Goal: Download file/media

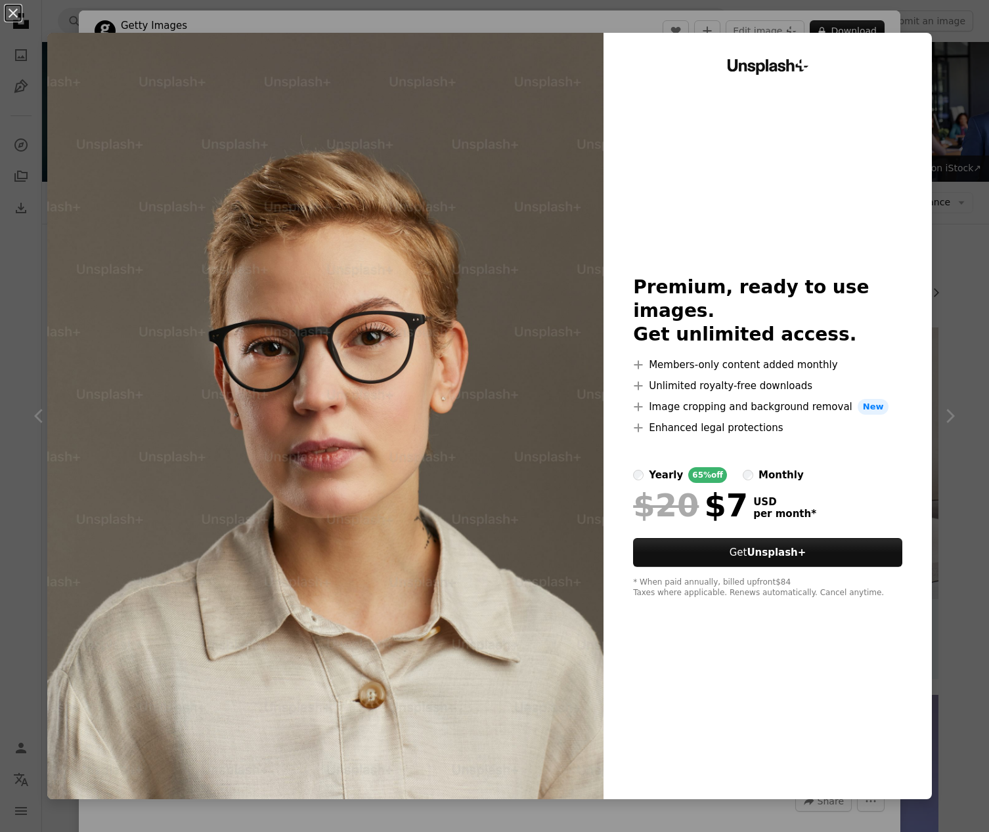
scroll to position [900, 0]
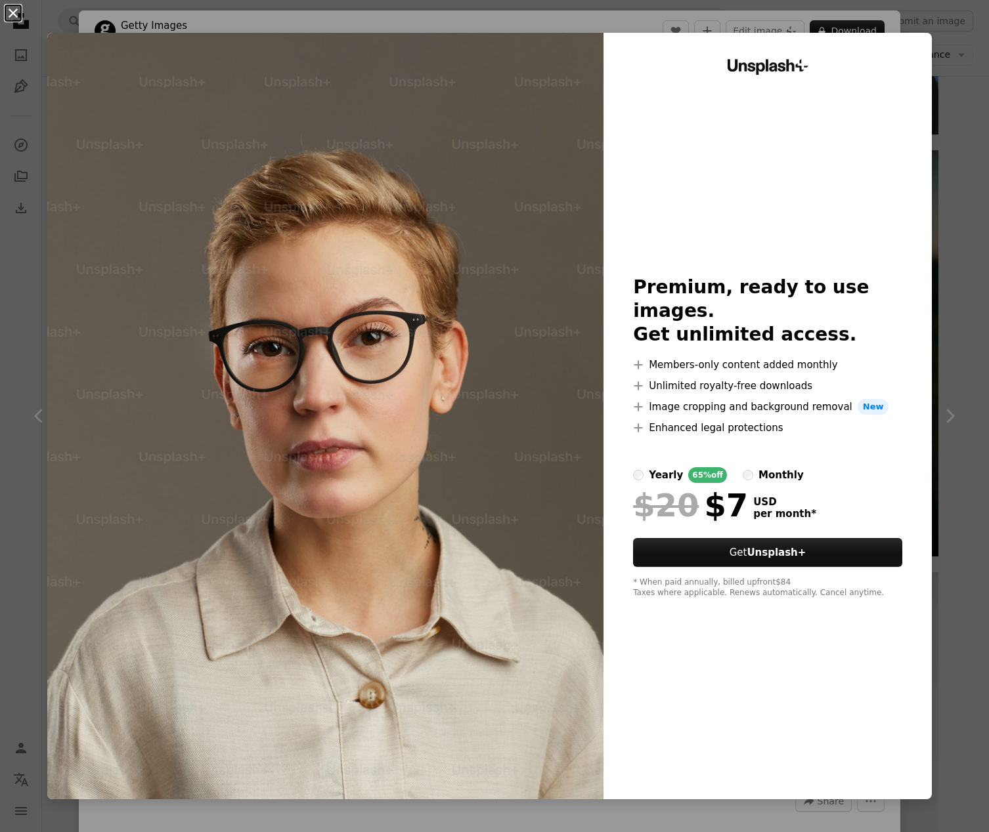
click at [11, 13] on button "An X shape" at bounding box center [13, 13] width 16 height 16
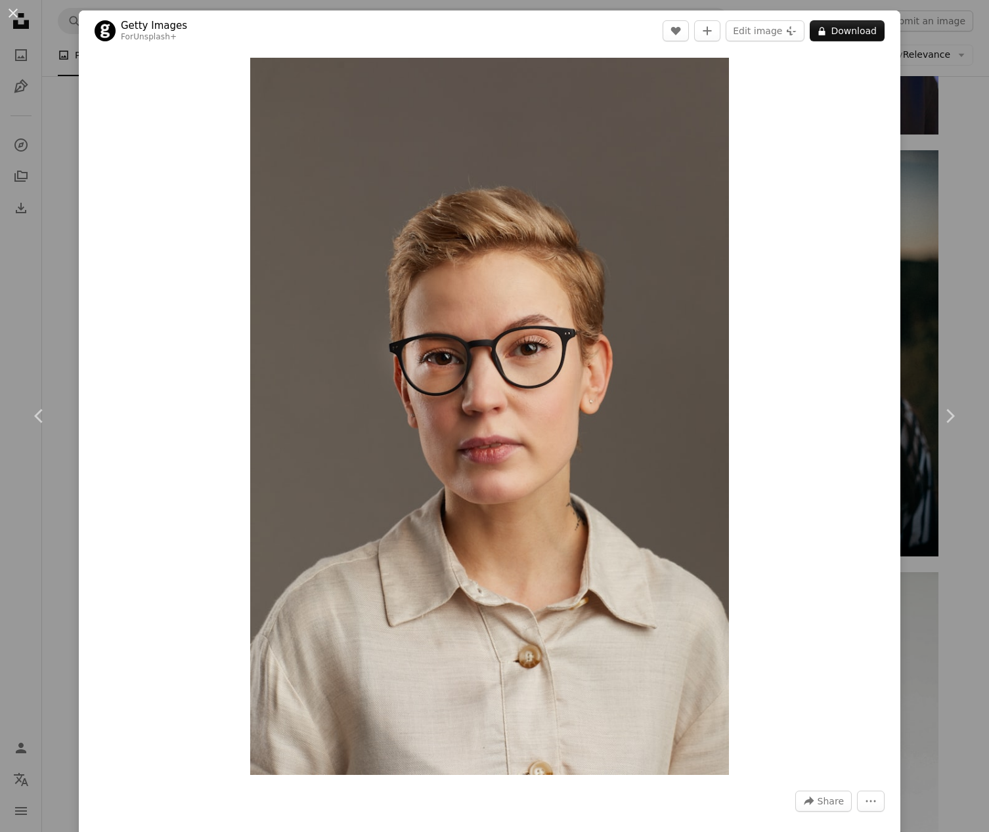
click at [954, 136] on div "An X shape Chevron left Chevron right Getty Images For Unsplash+ A heart A plus…" at bounding box center [494, 416] width 989 height 832
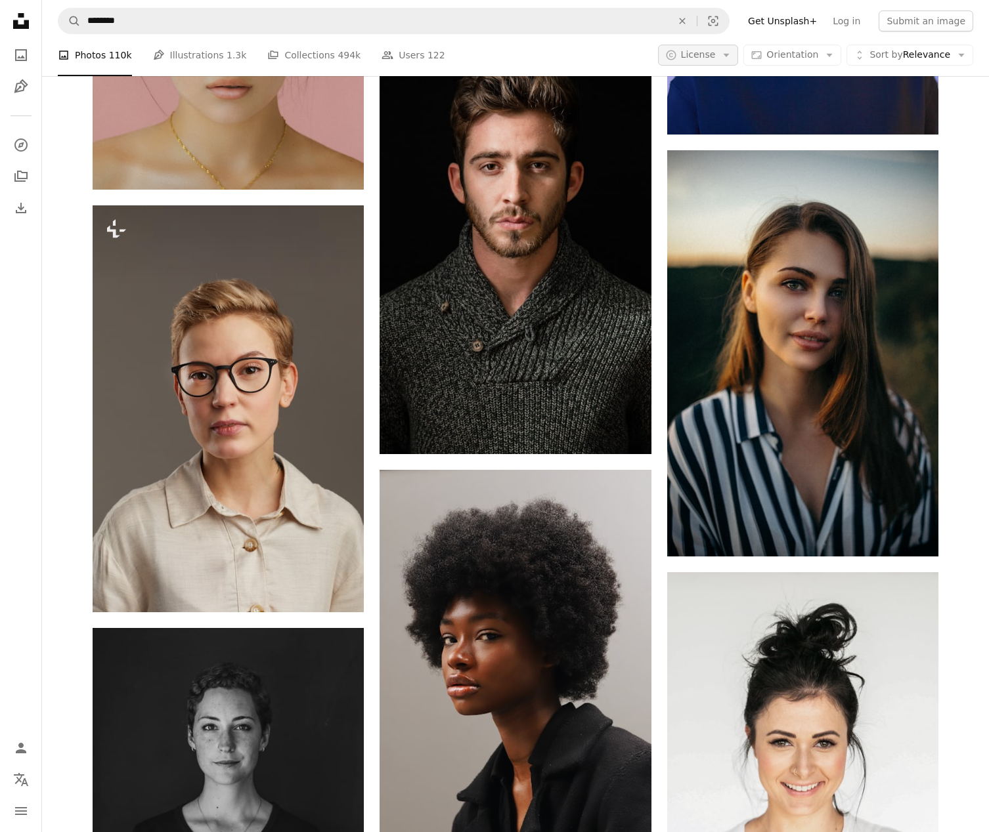
click at [706, 62] on button "A copyright icon © License Arrow down" at bounding box center [698, 55] width 81 height 21
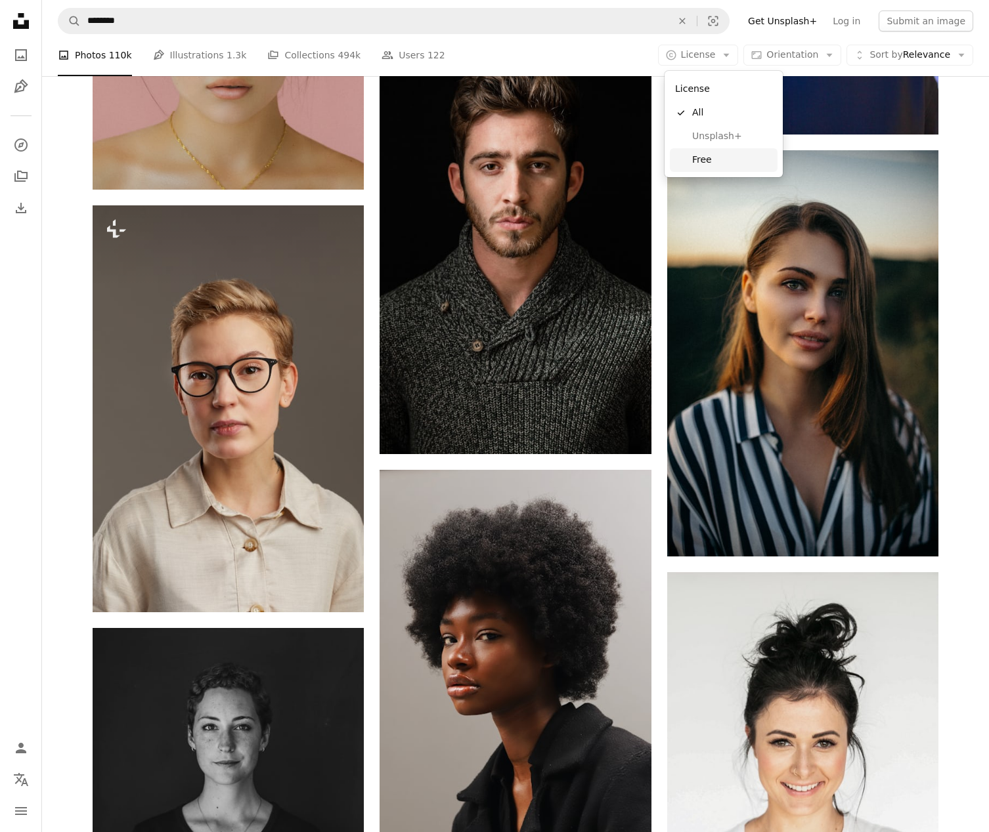
click at [693, 154] on span "Free" at bounding box center [732, 160] width 80 height 13
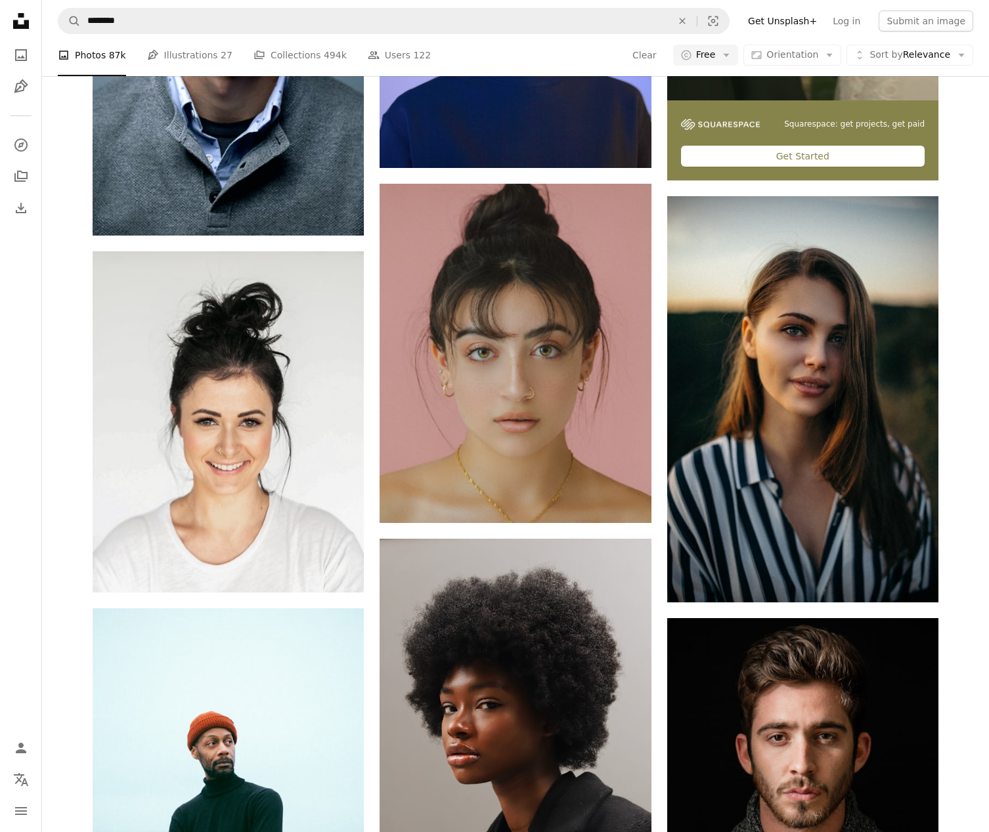
scroll to position [533, 0]
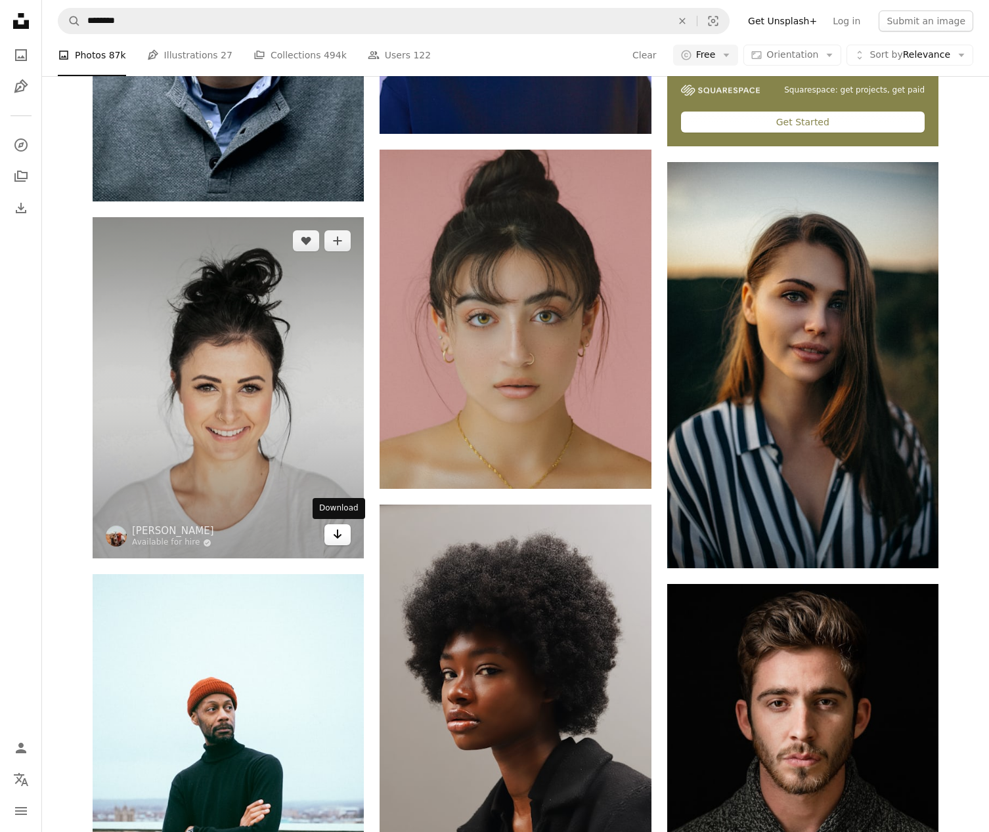
click at [335, 540] on icon "Arrow pointing down" at bounding box center [337, 535] width 11 height 16
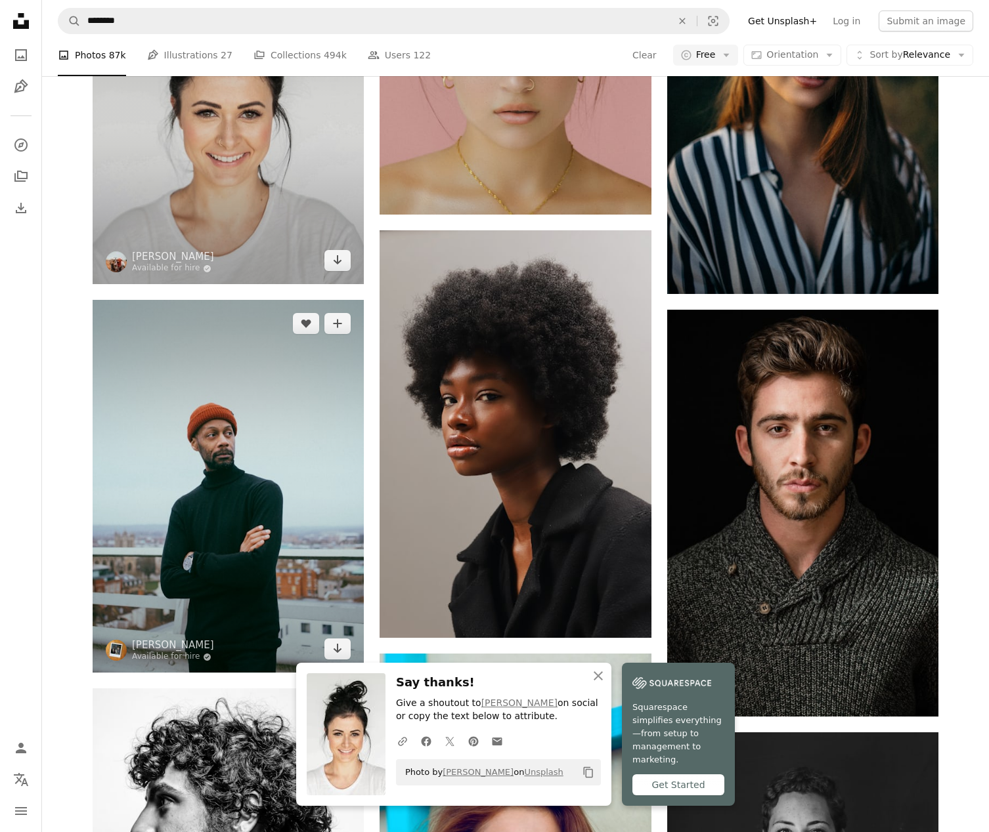
scroll to position [832, 0]
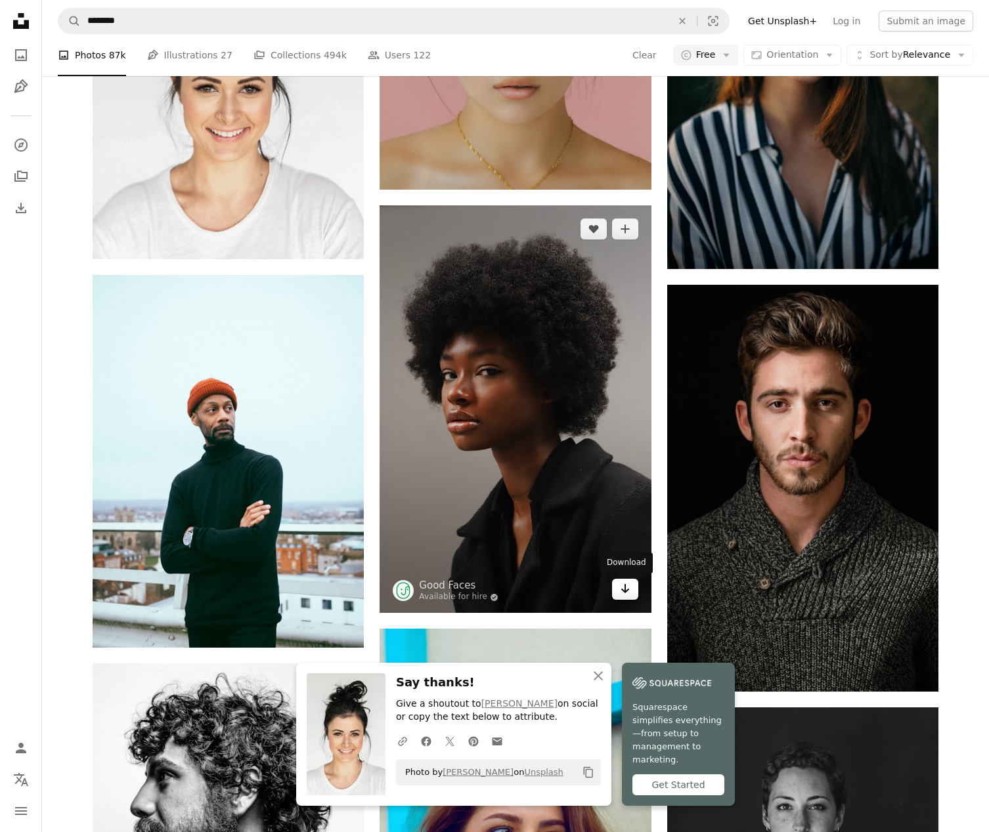
click at [624, 595] on icon "Arrow pointing down" at bounding box center [625, 589] width 11 height 16
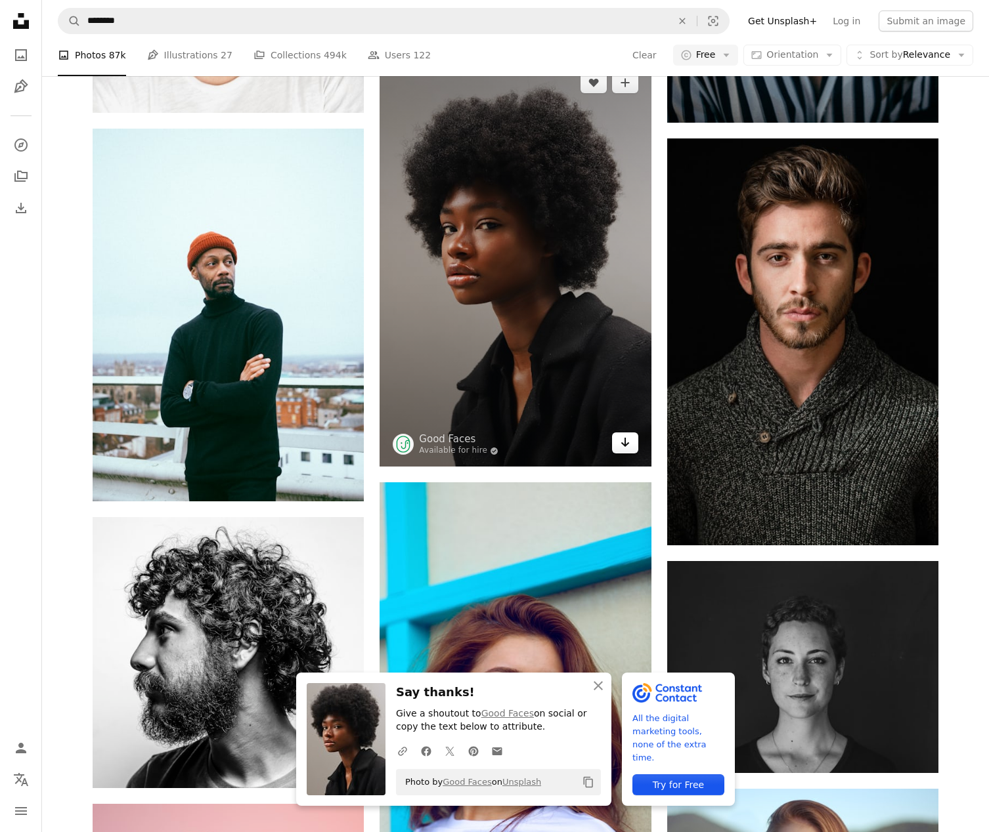
scroll to position [1026, 0]
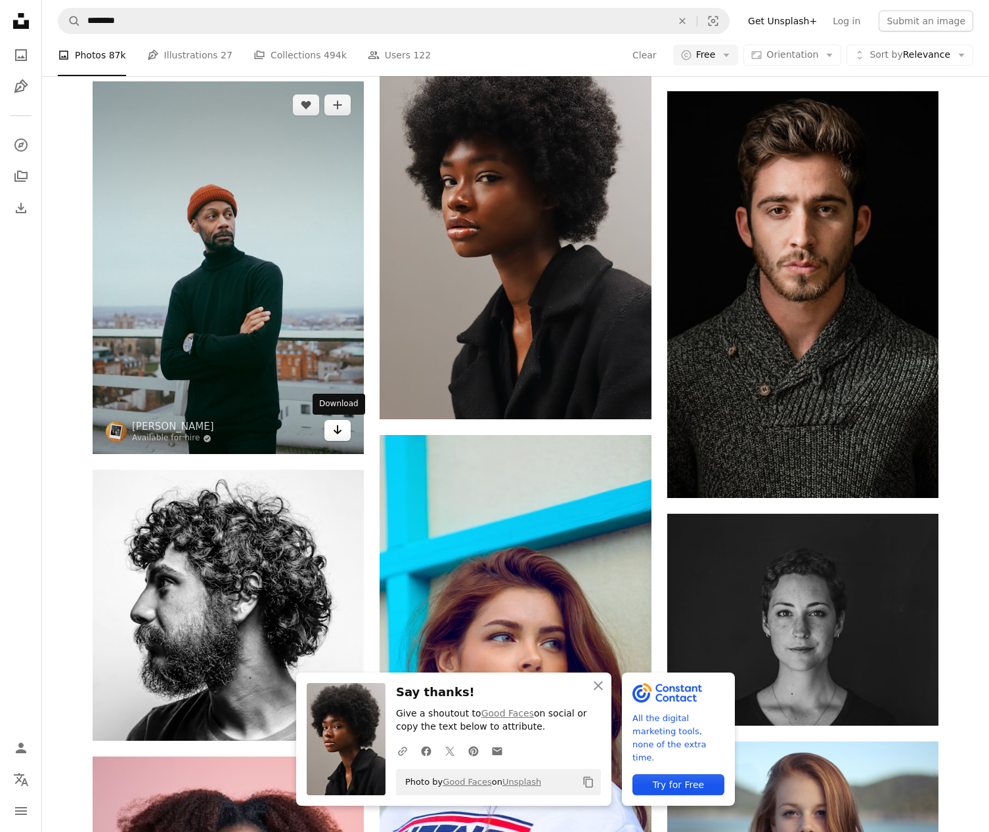
click at [339, 435] on icon "Arrow pointing down" at bounding box center [337, 430] width 11 height 16
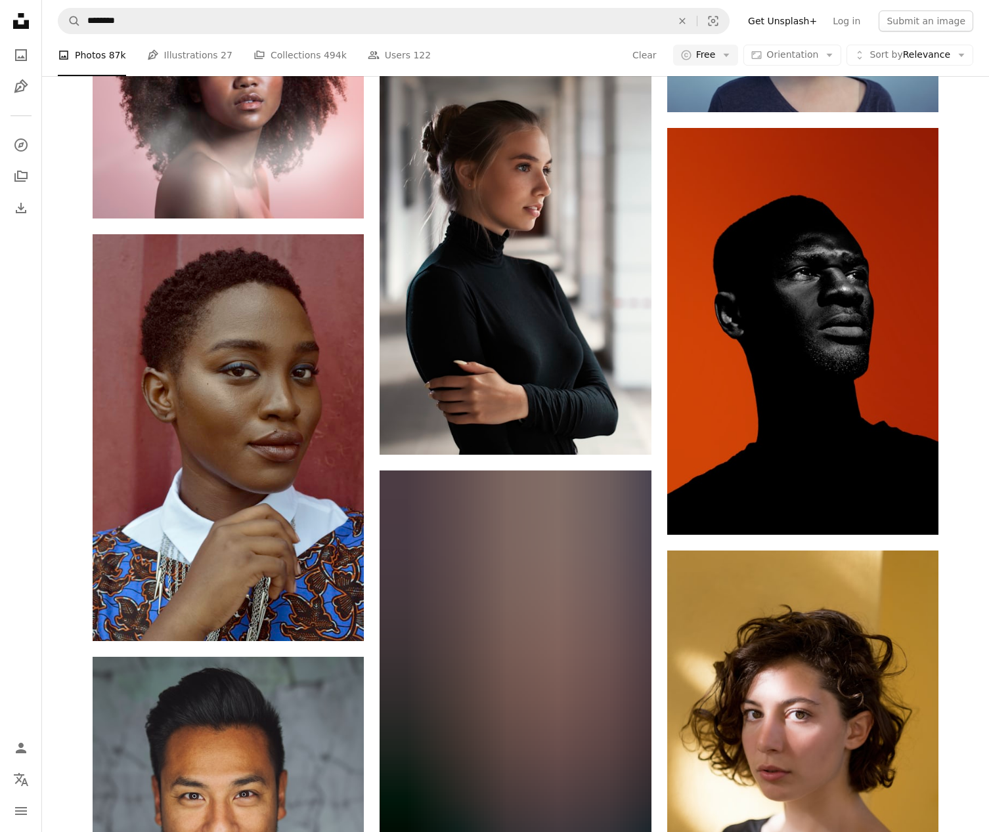
scroll to position [1838, 0]
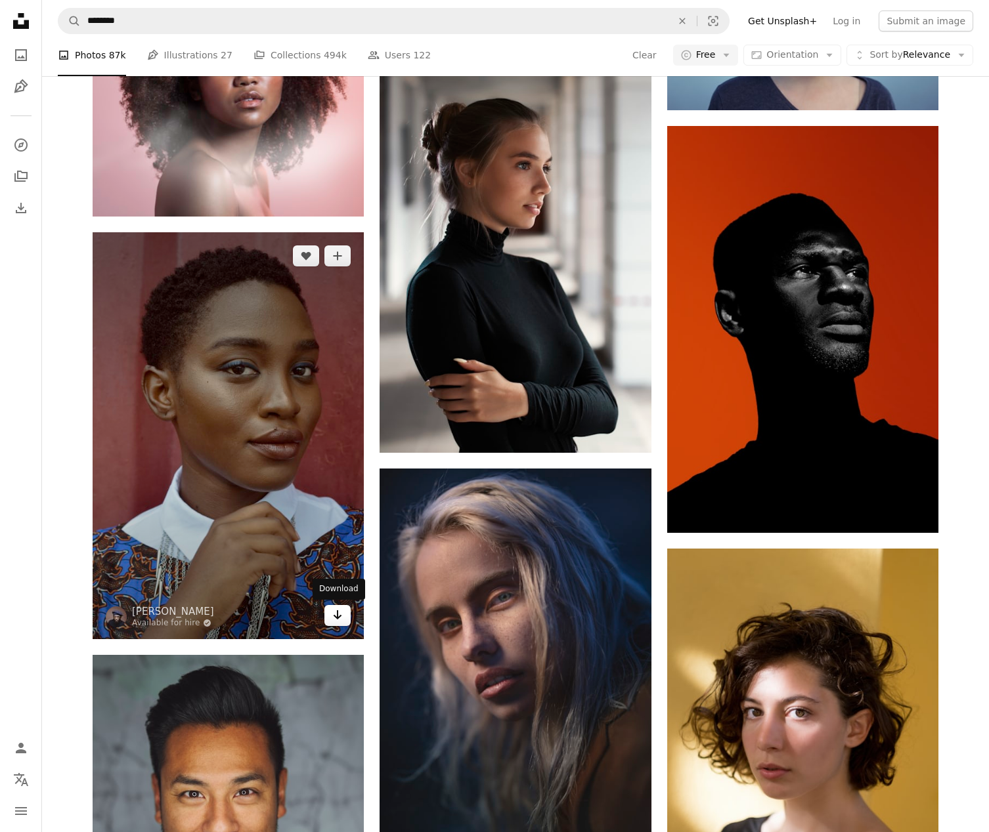
click at [343, 611] on icon "Arrow pointing down" at bounding box center [337, 615] width 11 height 16
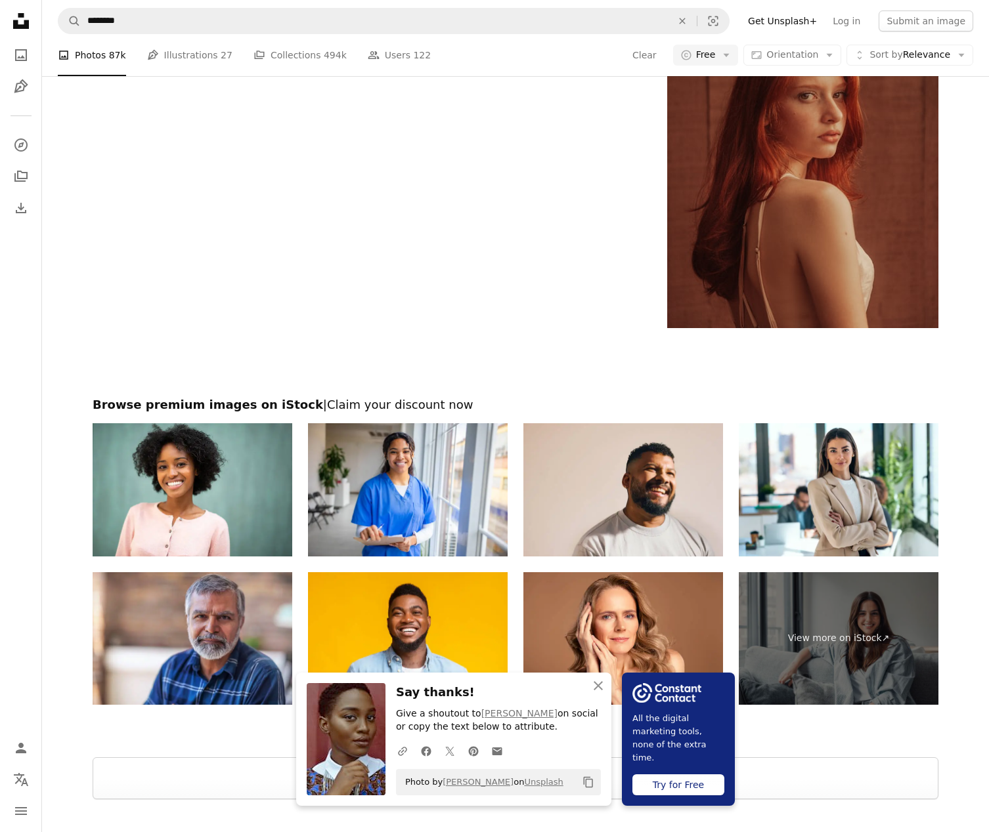
scroll to position [3007, 0]
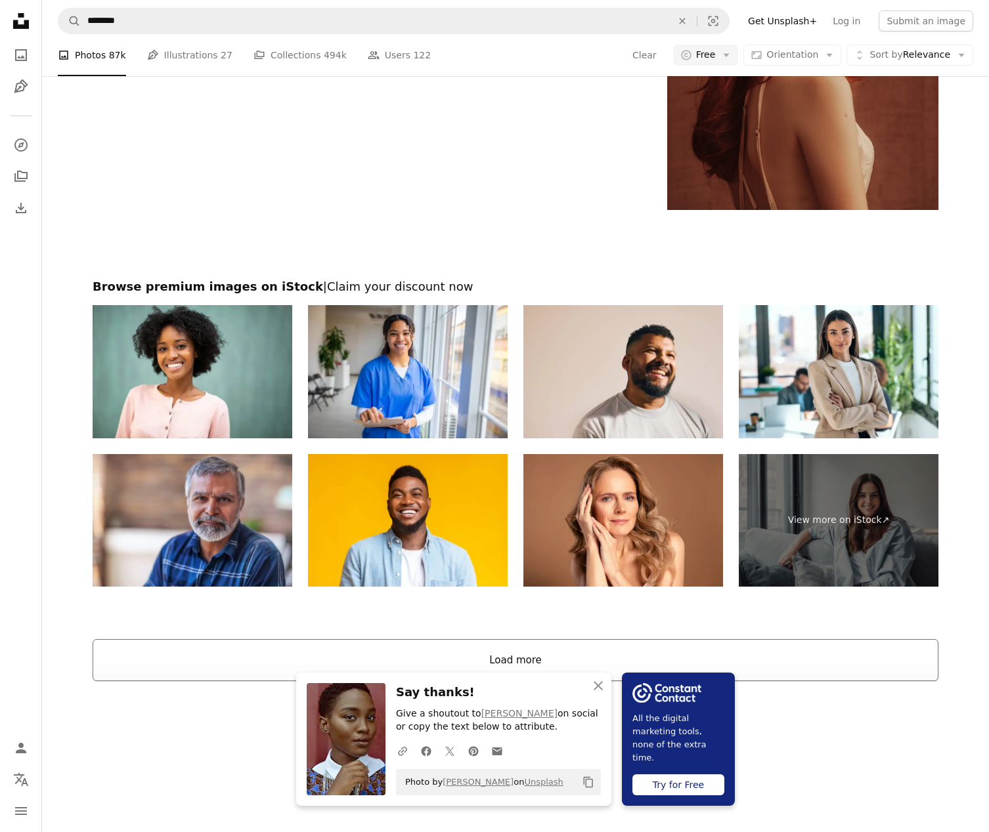
click at [489, 653] on button "Load more" at bounding box center [516, 660] width 846 height 42
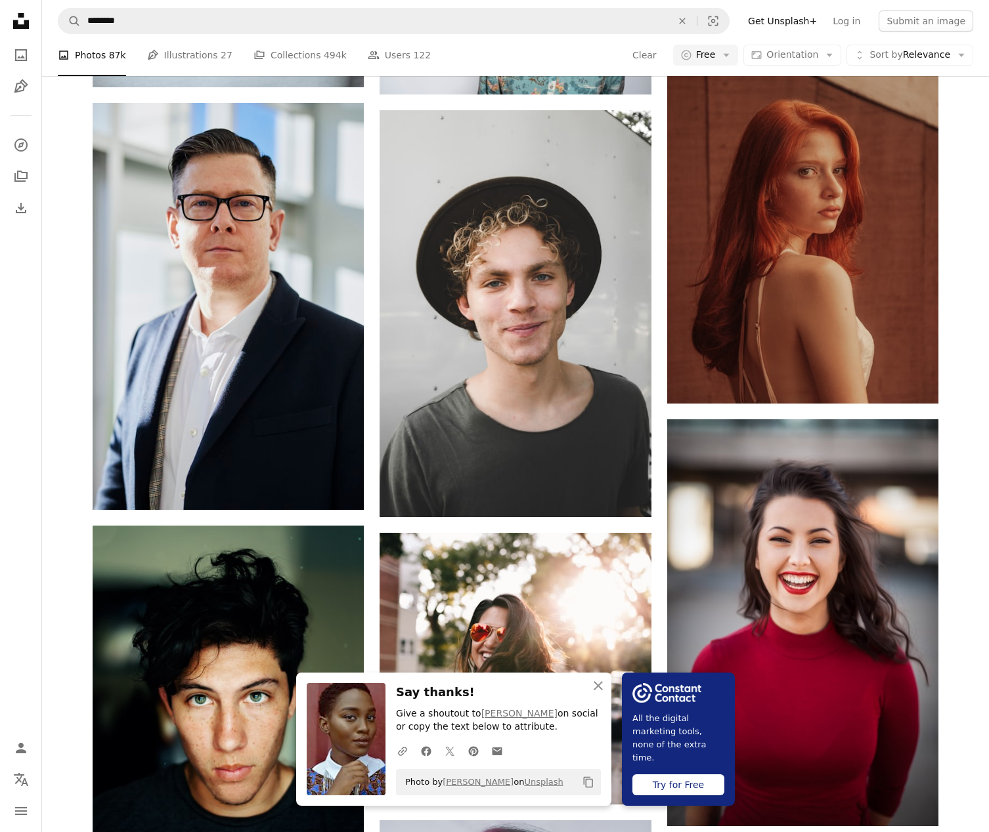
scroll to position [2805, 0]
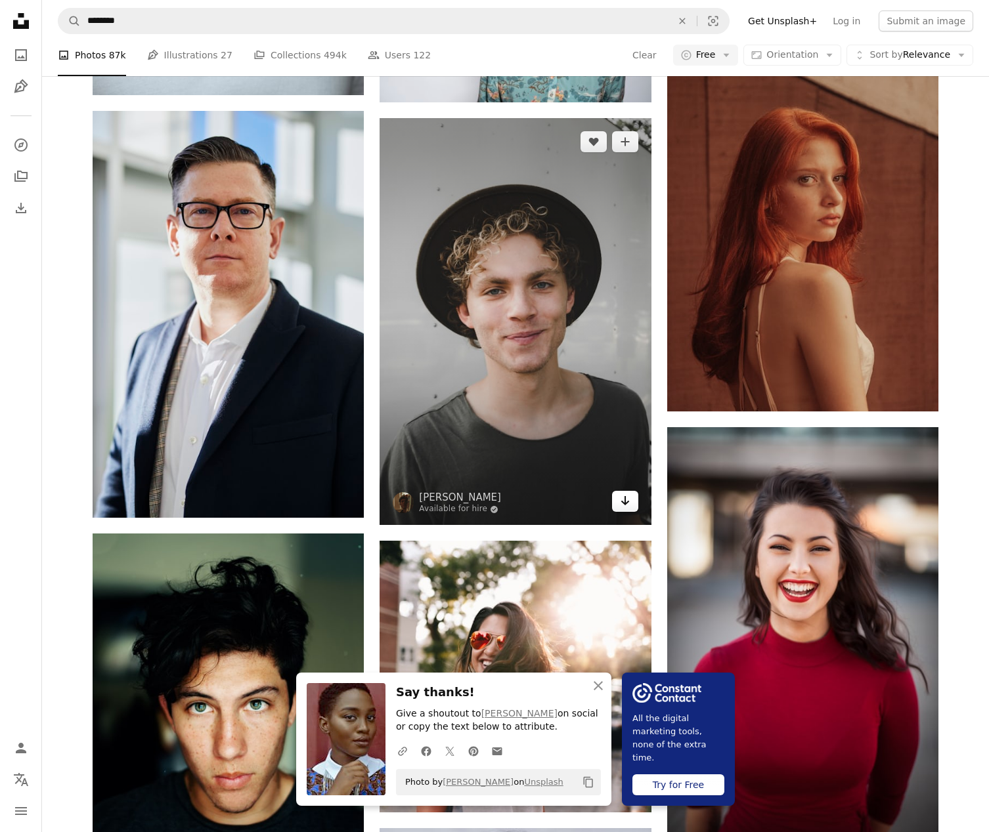
click at [620, 508] on icon "Arrow pointing down" at bounding box center [625, 501] width 11 height 16
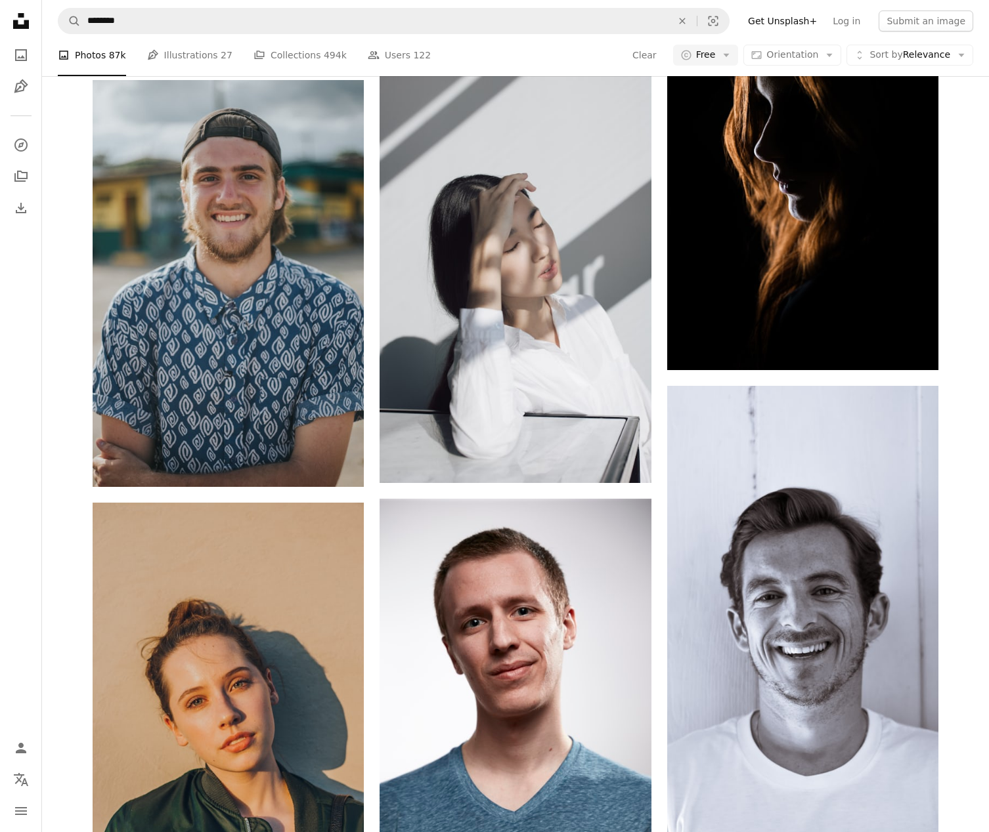
scroll to position [4403, 0]
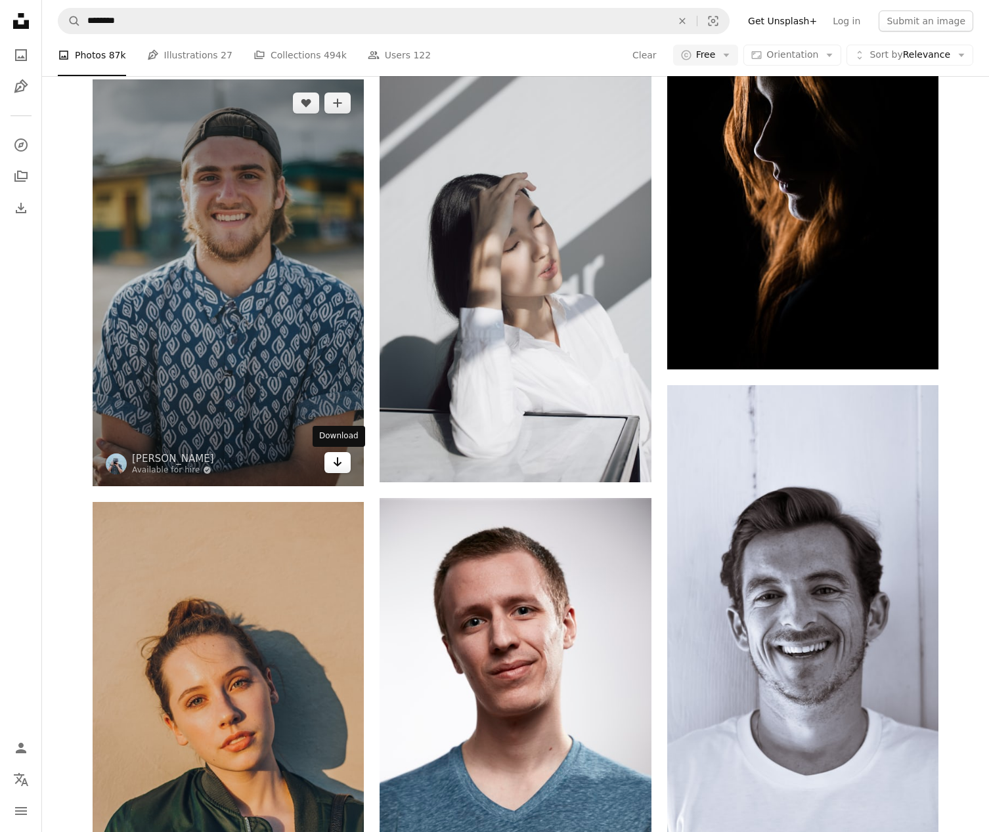
click at [335, 459] on icon "Arrow pointing down" at bounding box center [337, 462] width 11 height 16
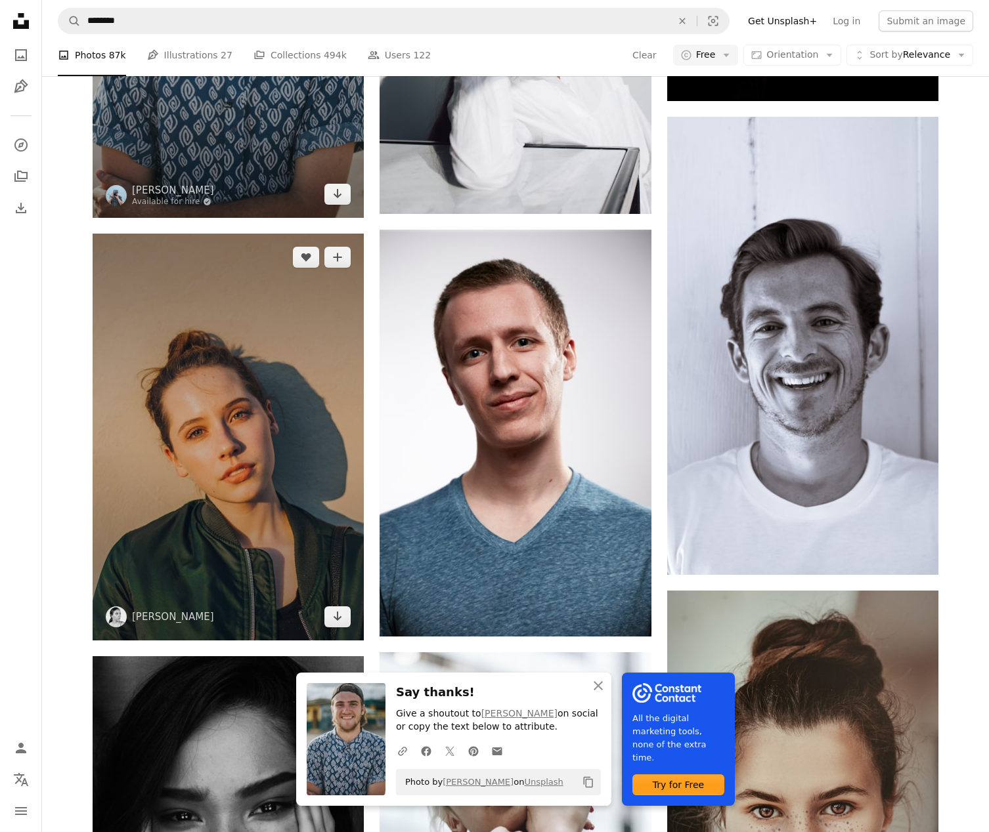
scroll to position [4678, 0]
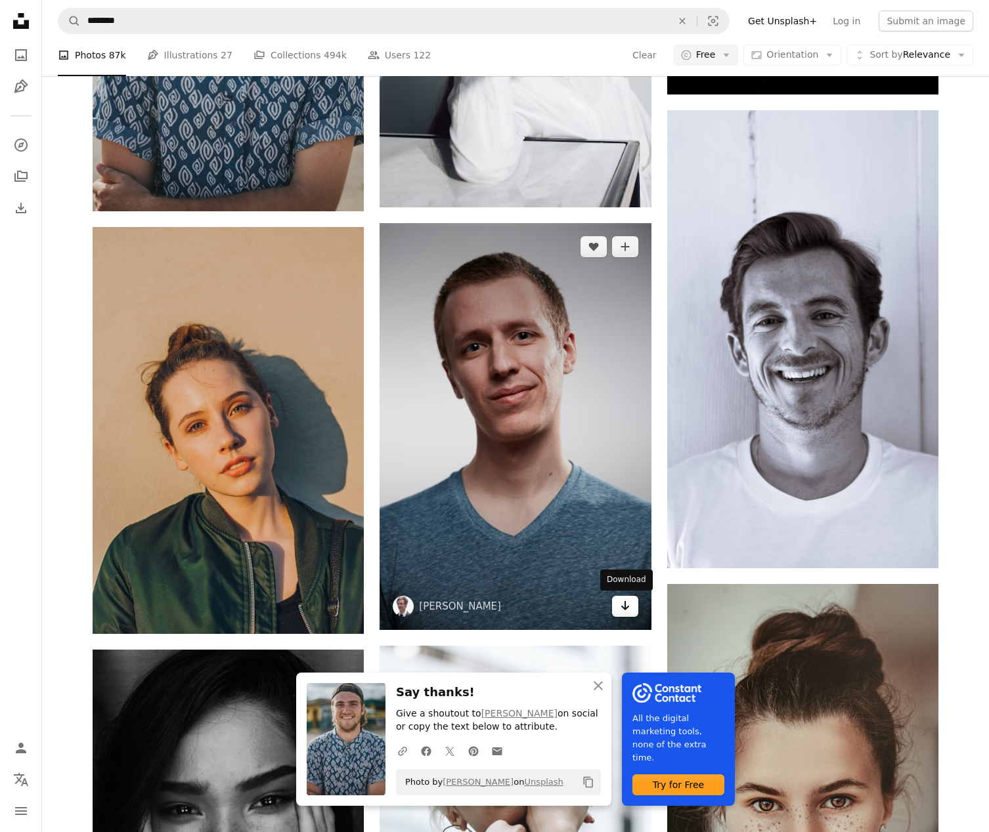
click at [625, 611] on icon "Arrow pointing down" at bounding box center [625, 606] width 11 height 16
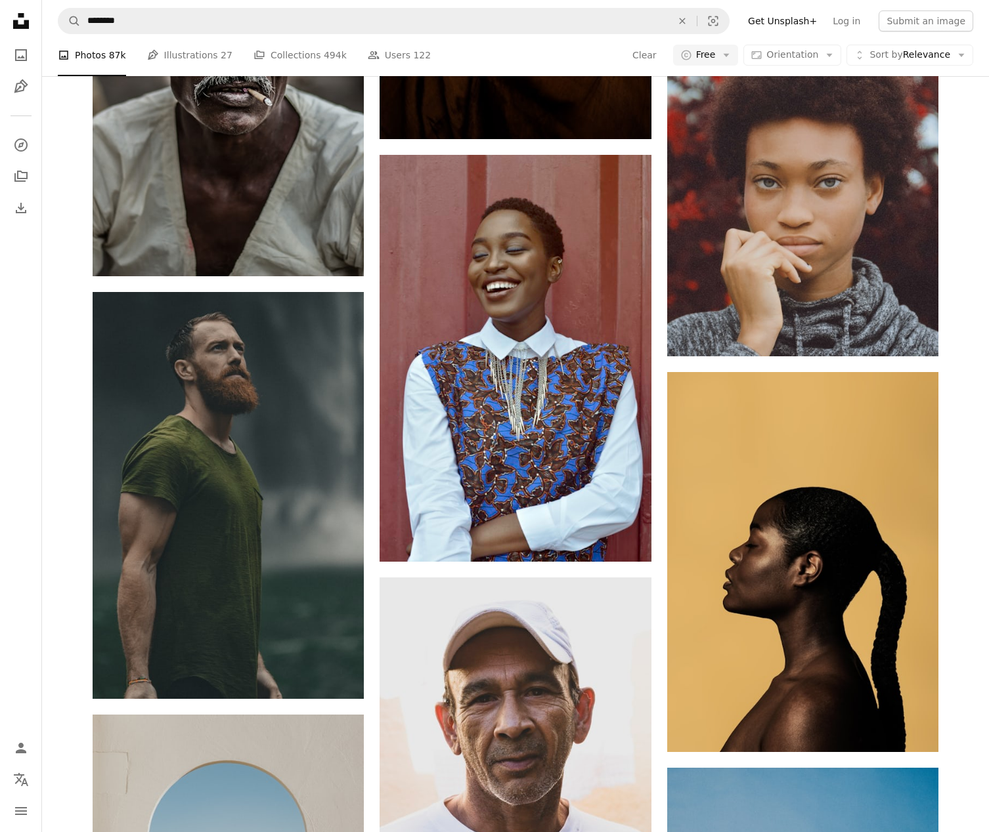
scroll to position [7970, 0]
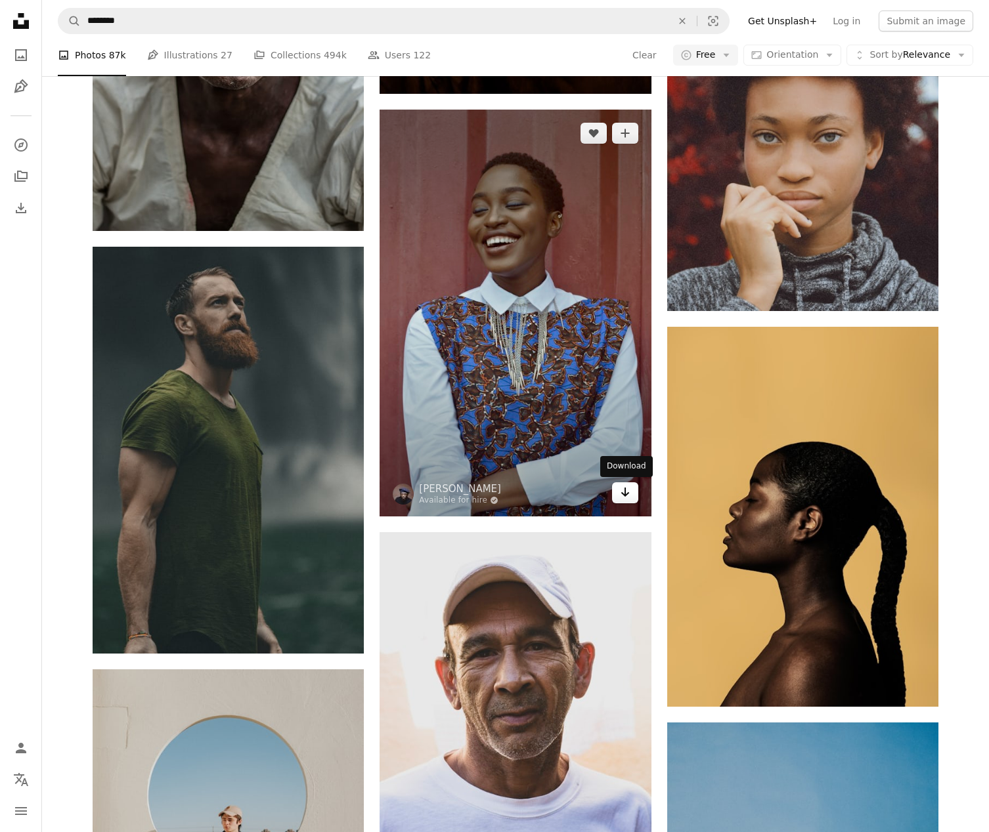
click at [629, 500] on icon "Arrow pointing down" at bounding box center [625, 492] width 11 height 16
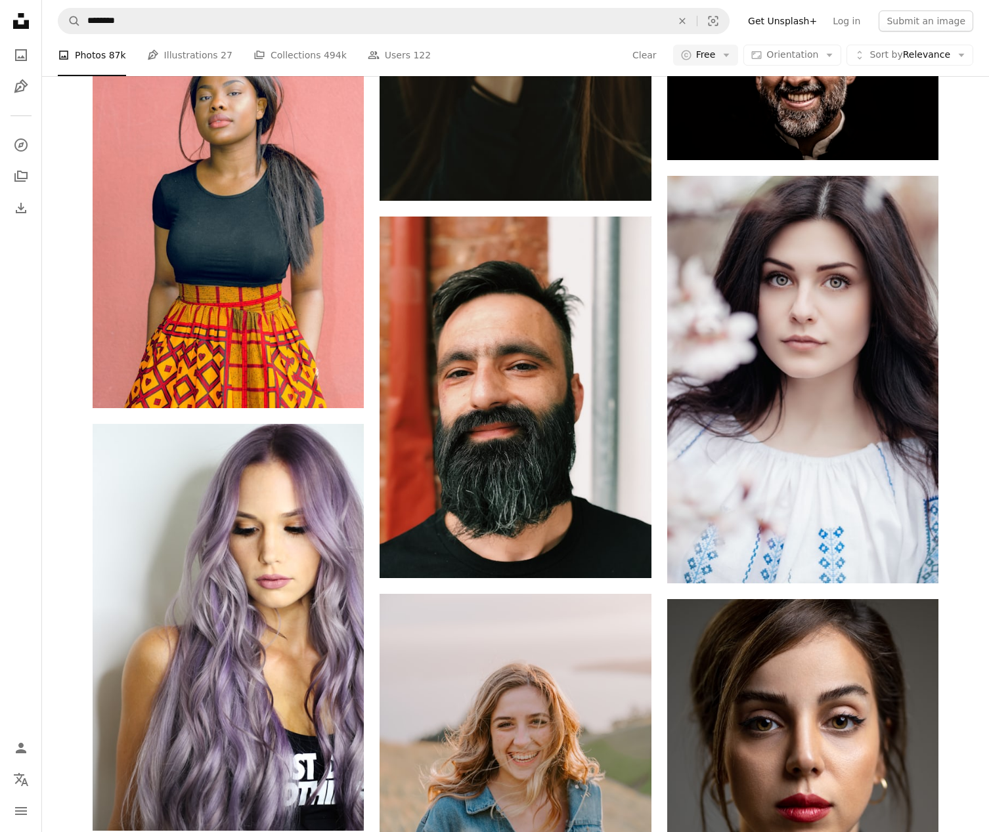
scroll to position [11688, 0]
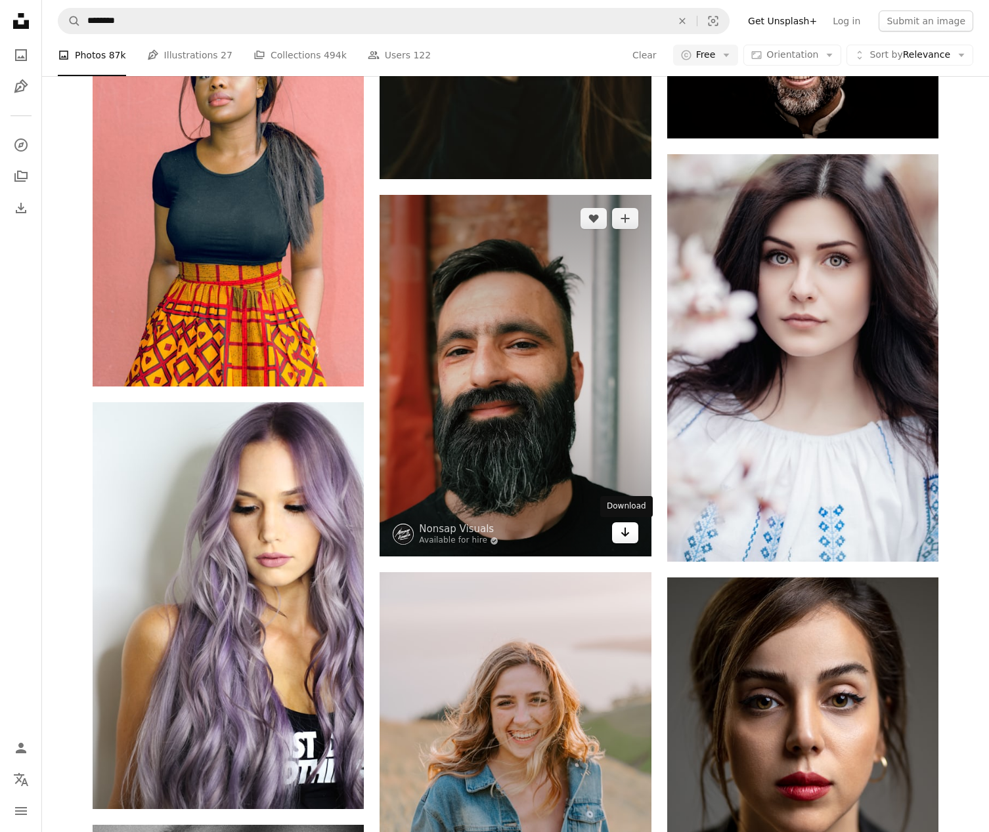
click at [630, 536] on link "Arrow pointing down" at bounding box center [625, 533] width 26 height 21
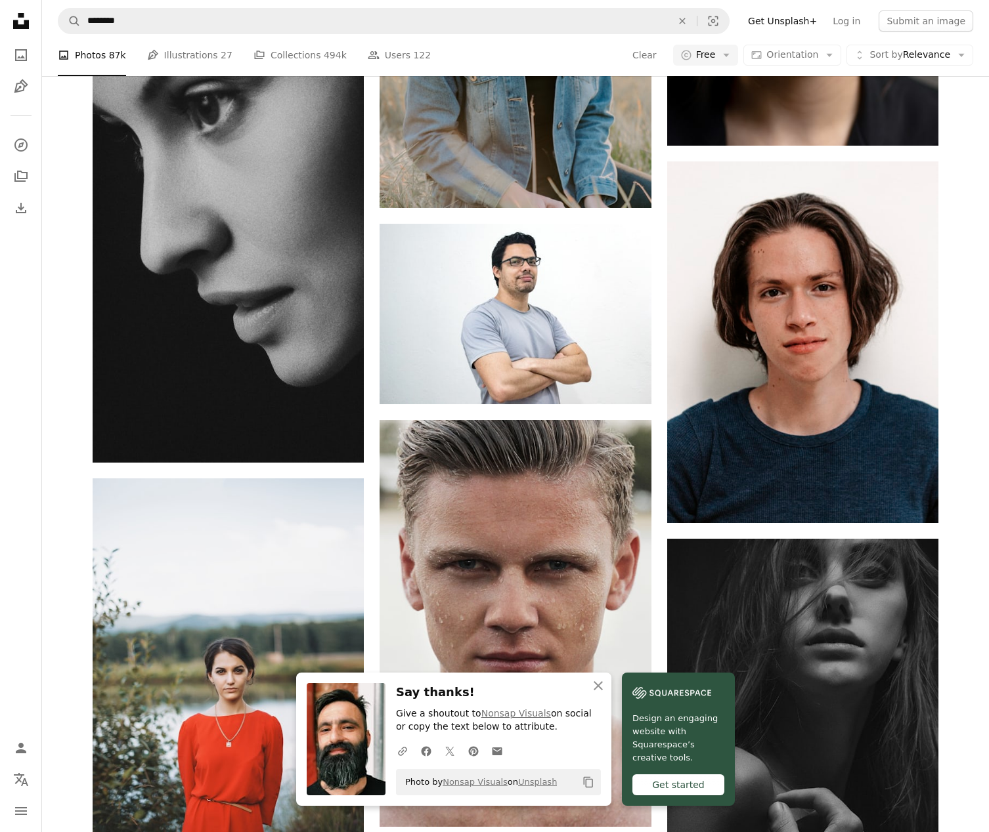
scroll to position [12432, 0]
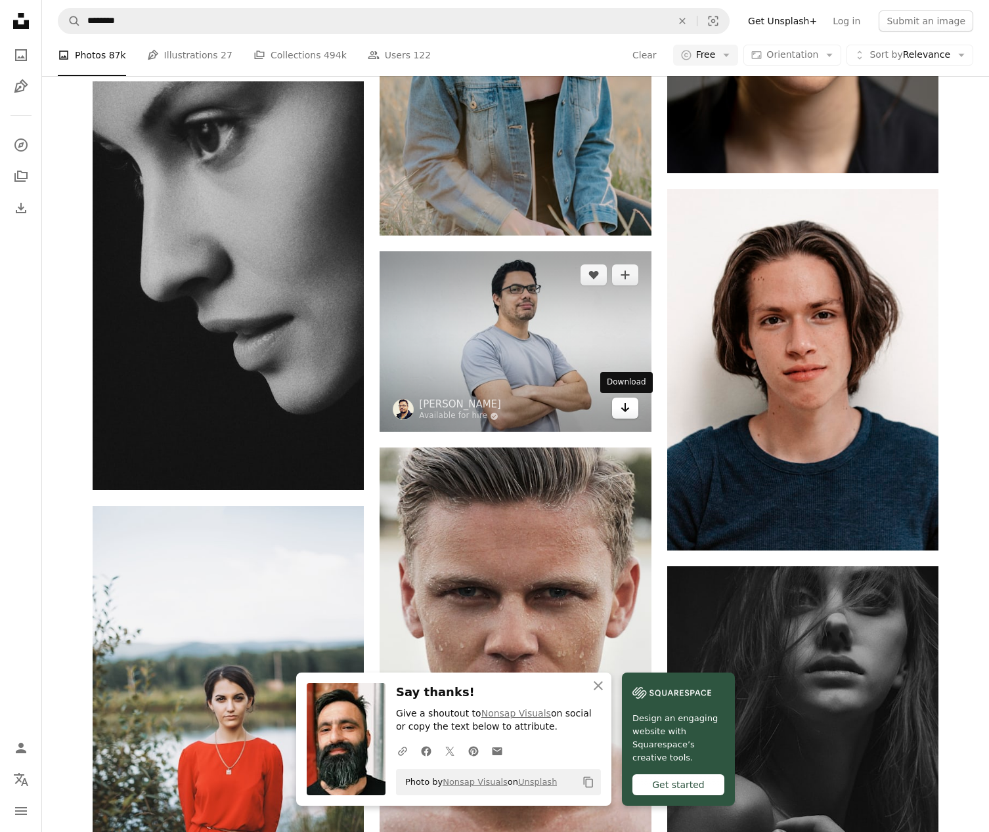
click at [622, 408] on icon "Arrow pointing down" at bounding box center [625, 408] width 11 height 16
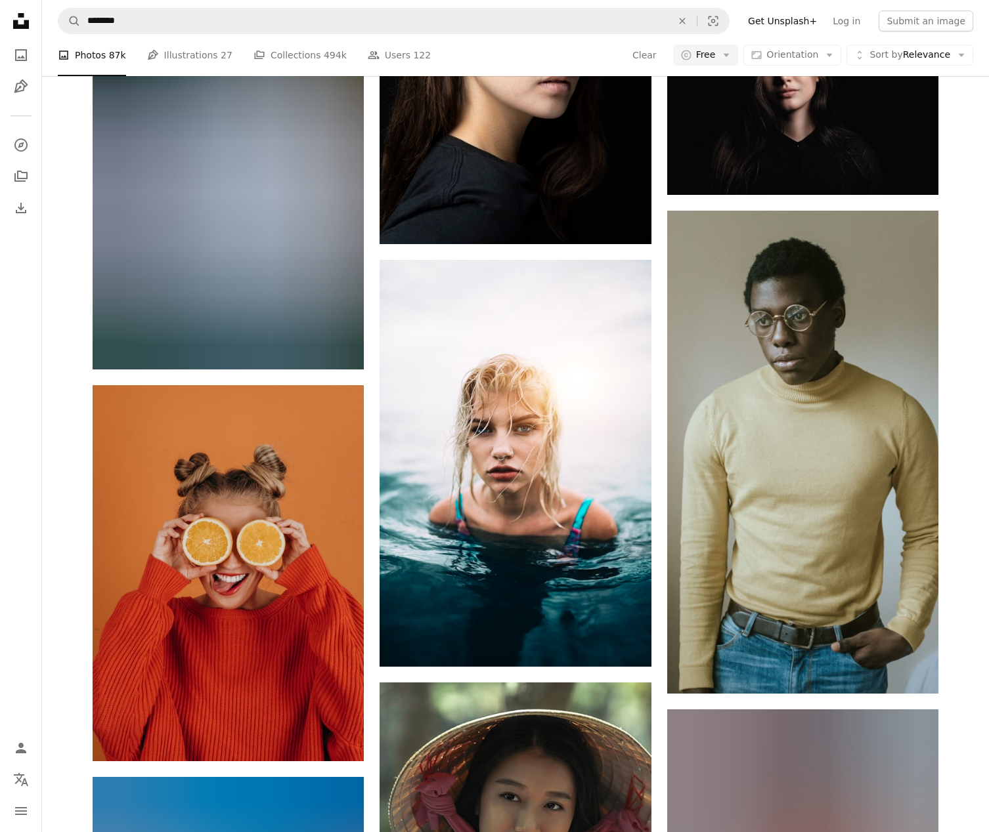
scroll to position [13488, 0]
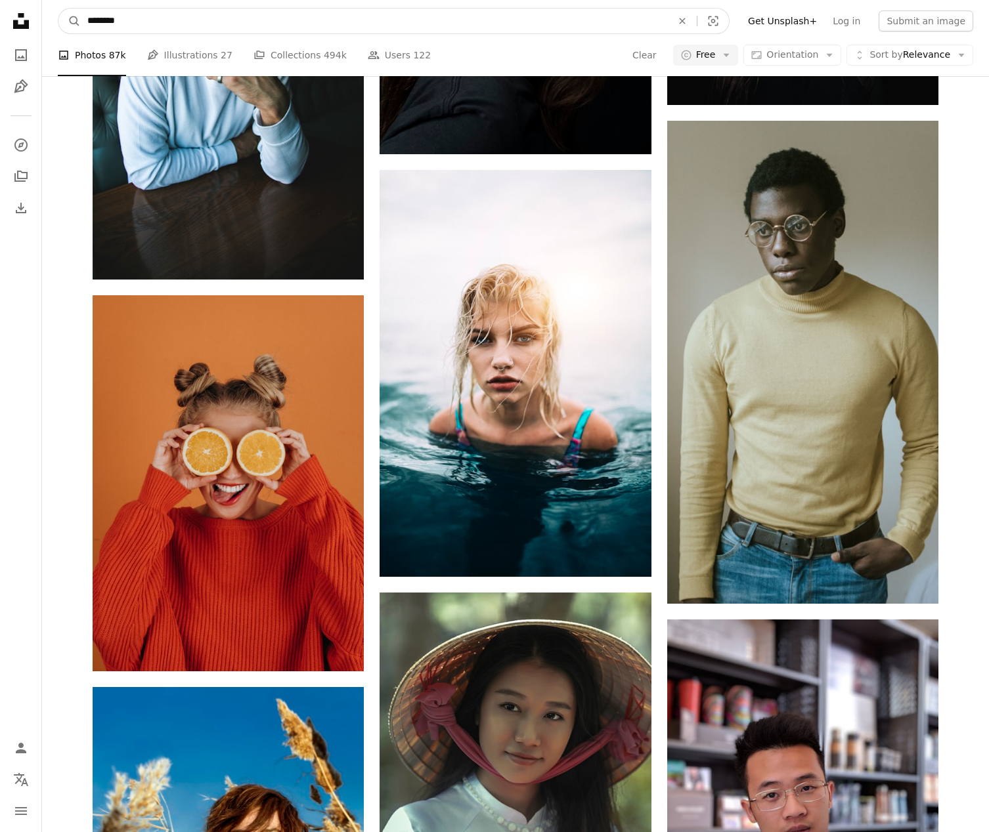
click at [267, 28] on input "********" at bounding box center [374, 21] width 587 height 25
type input "**********"
click button "A magnifying glass" at bounding box center [69, 21] width 22 height 25
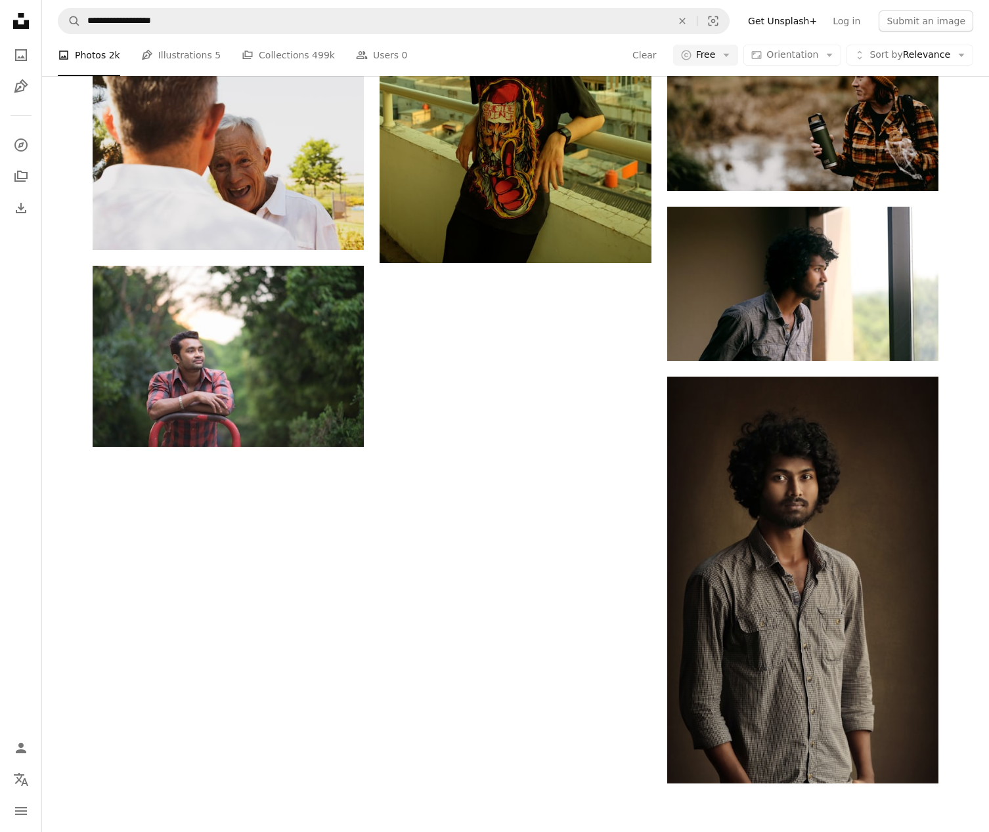
scroll to position [1783, 0]
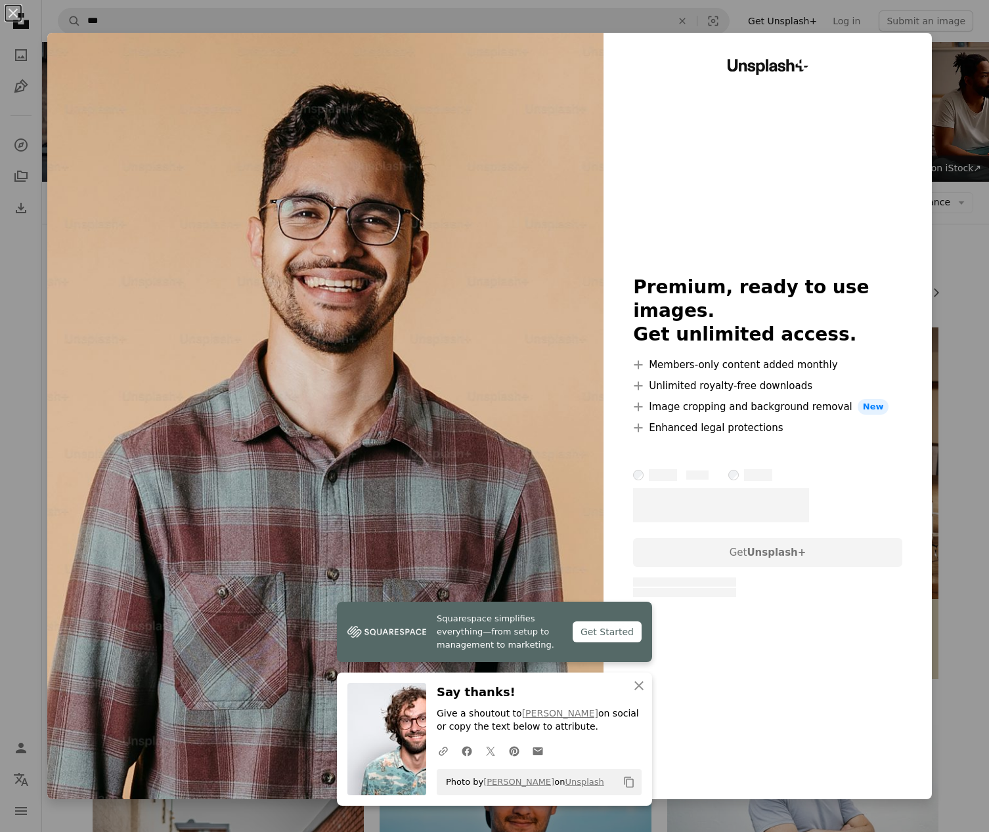
scroll to position [242, 0]
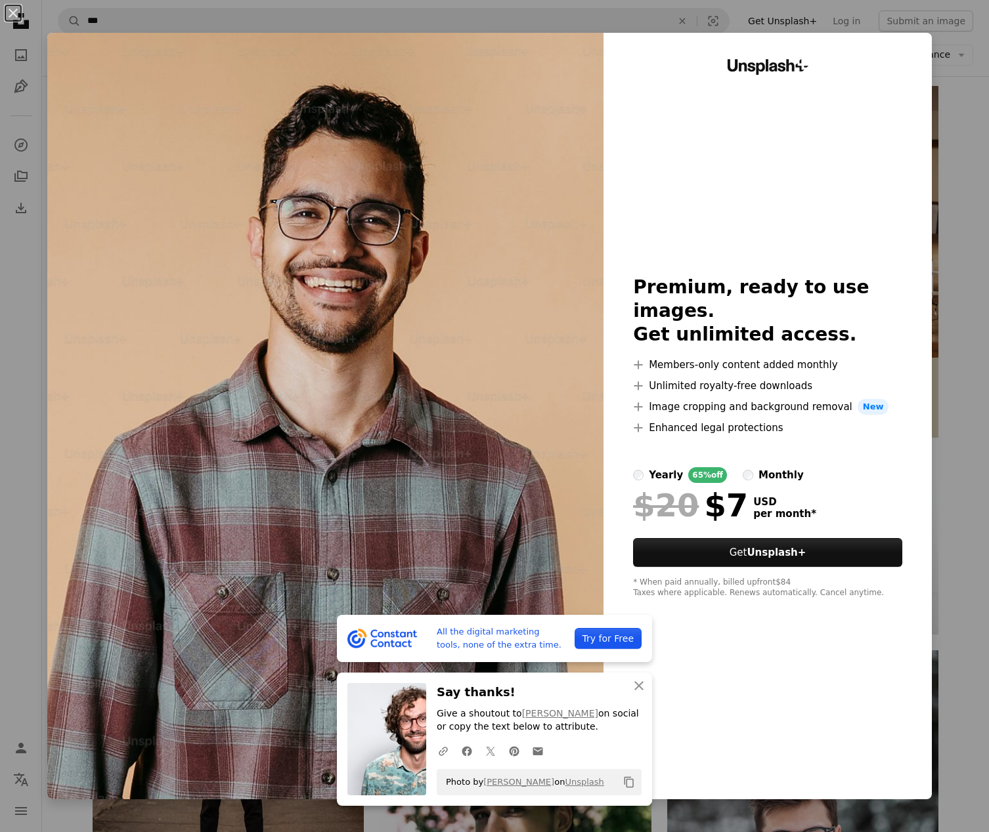
click at [961, 100] on div "An X shape All the digital marketing tools, none of the extra time. Try for Fre…" at bounding box center [494, 416] width 989 height 832
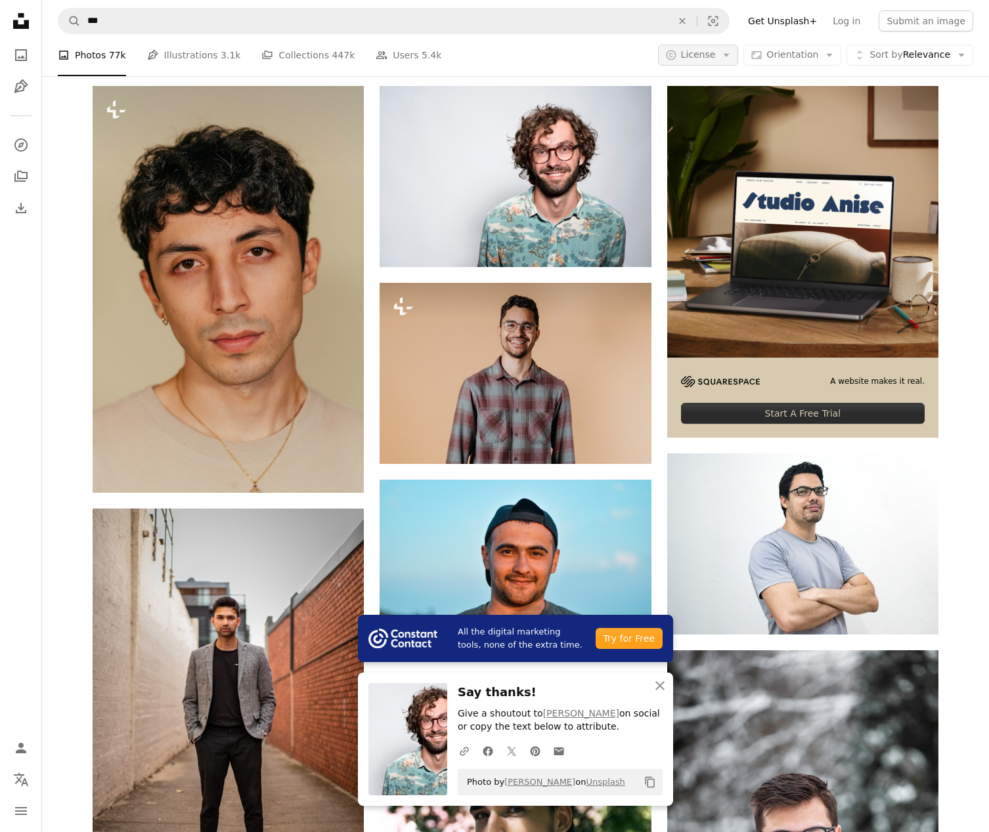
click at [716, 52] on span "License" at bounding box center [698, 54] width 35 height 11
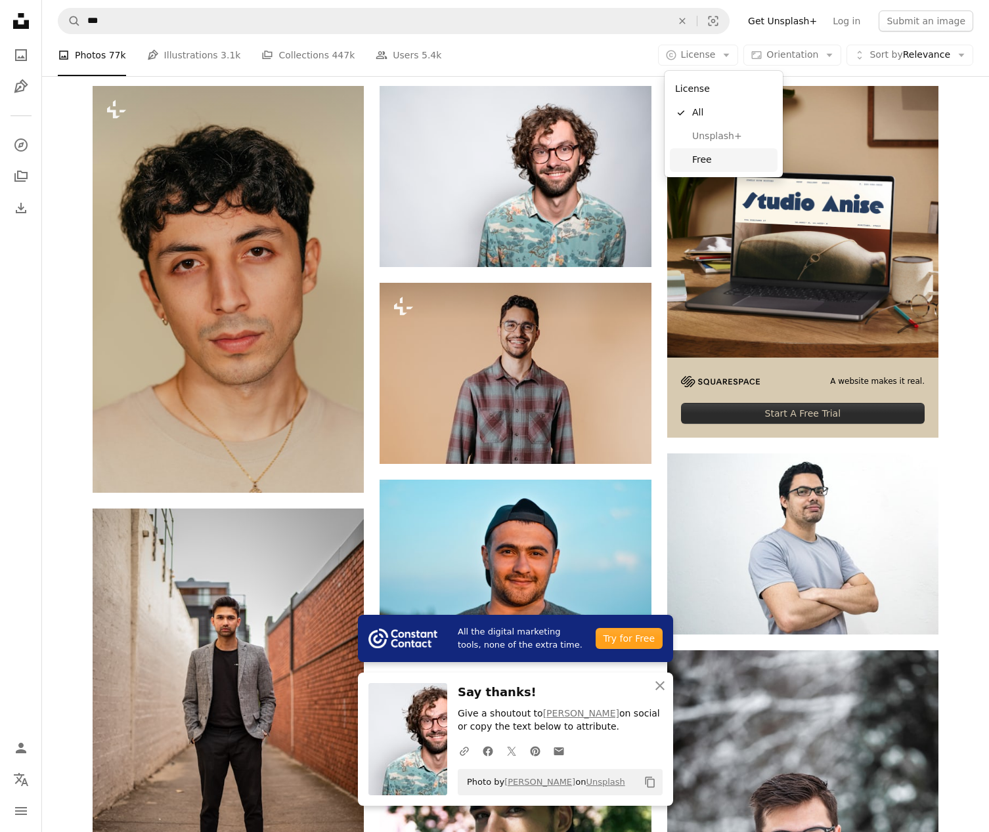
click at [703, 154] on span "Free" at bounding box center [732, 160] width 80 height 13
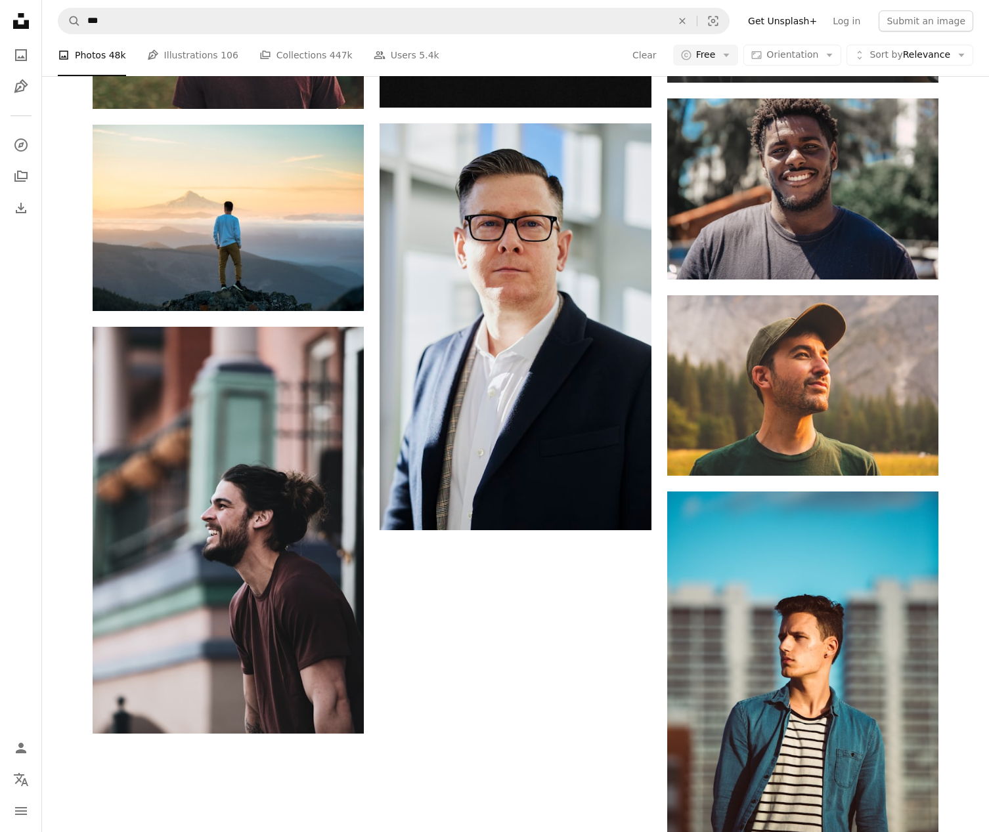
scroll to position [1868, 0]
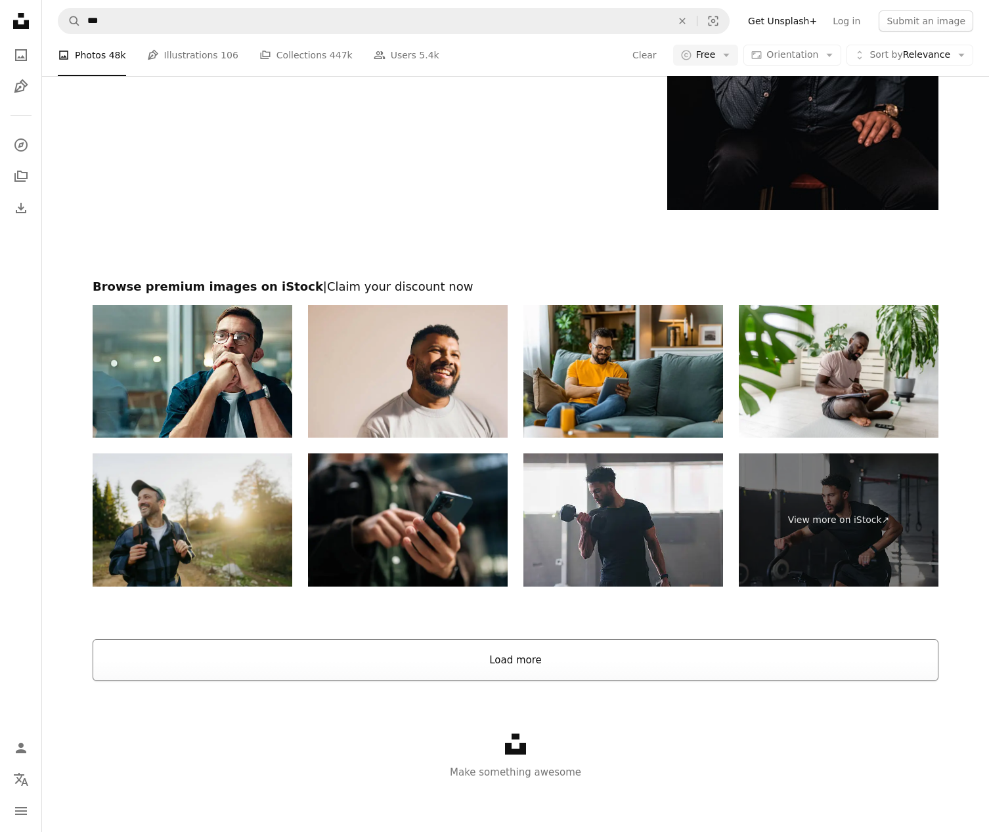
click at [499, 657] on button "Load more" at bounding box center [516, 660] width 846 height 42
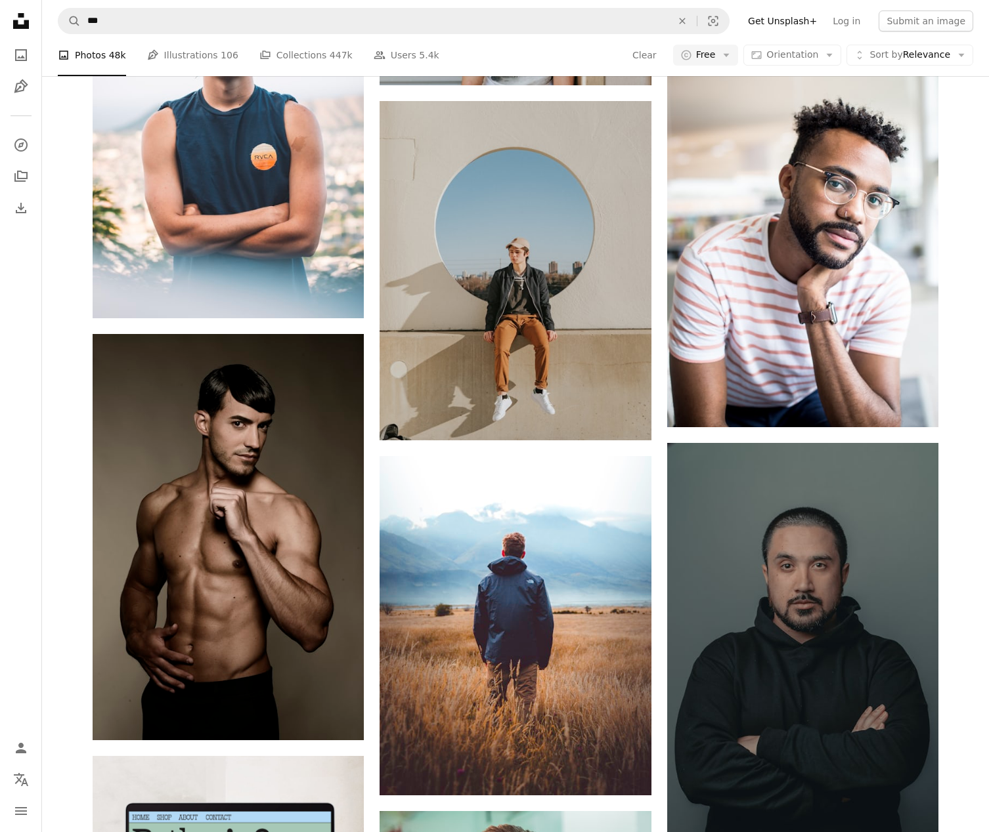
scroll to position [3129, 0]
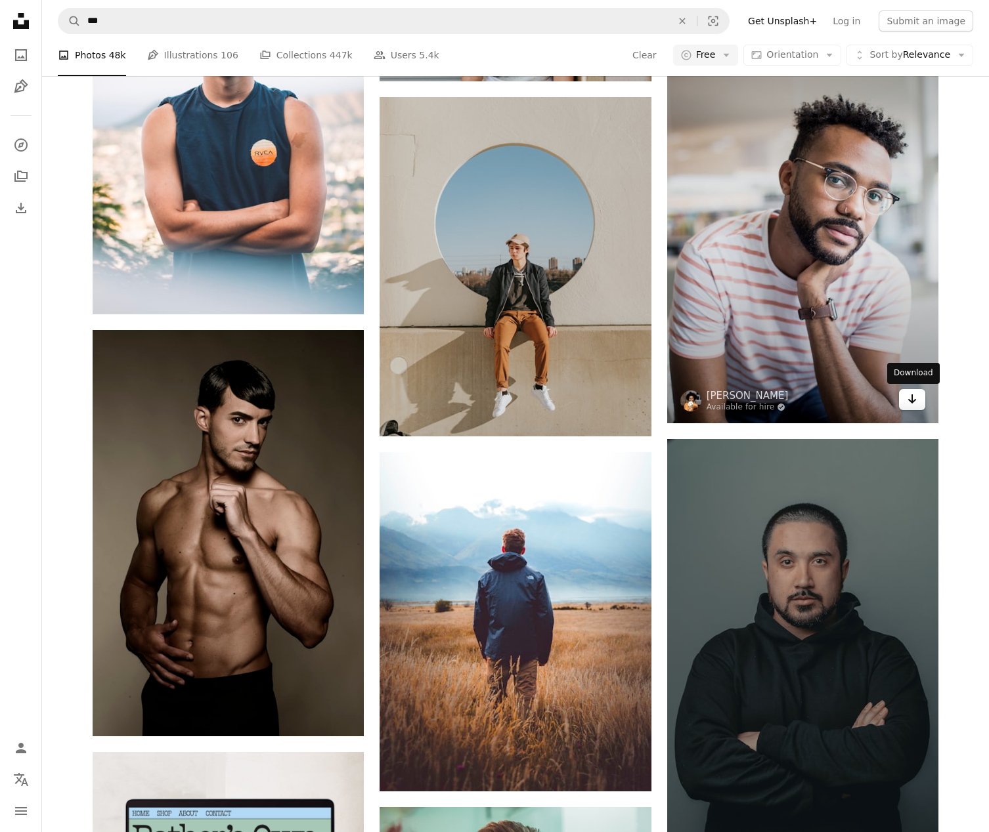
click at [918, 397] on link "Arrow pointing down" at bounding box center [912, 399] width 26 height 21
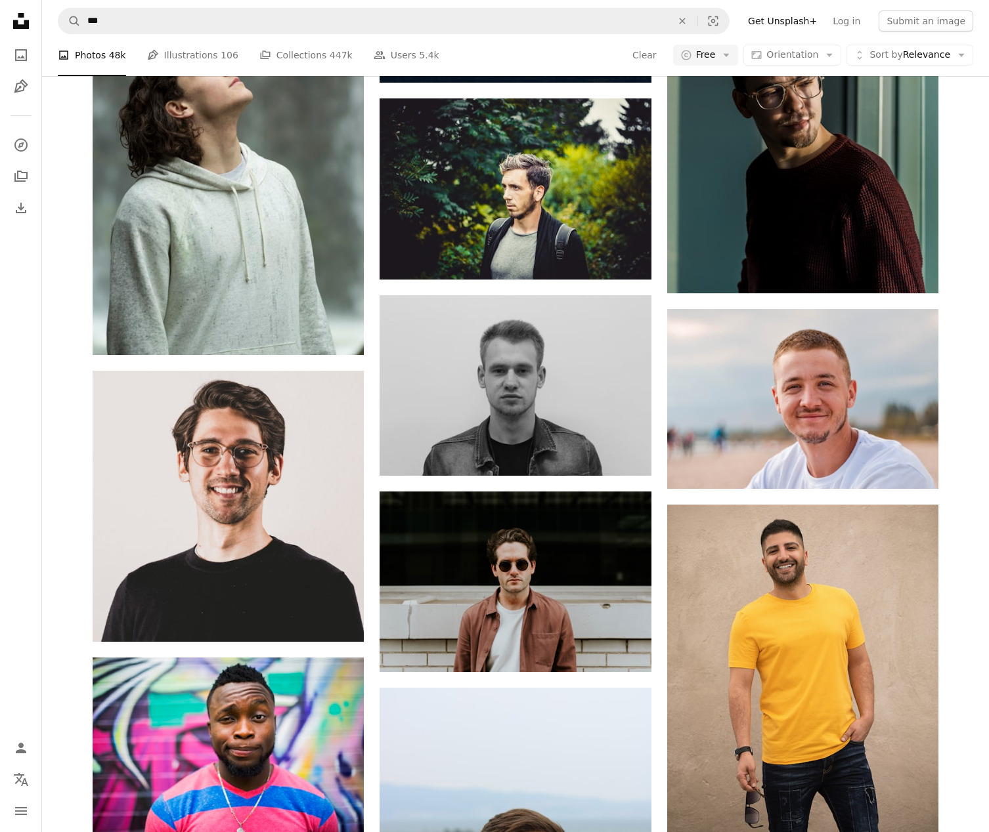
scroll to position [5345, 0]
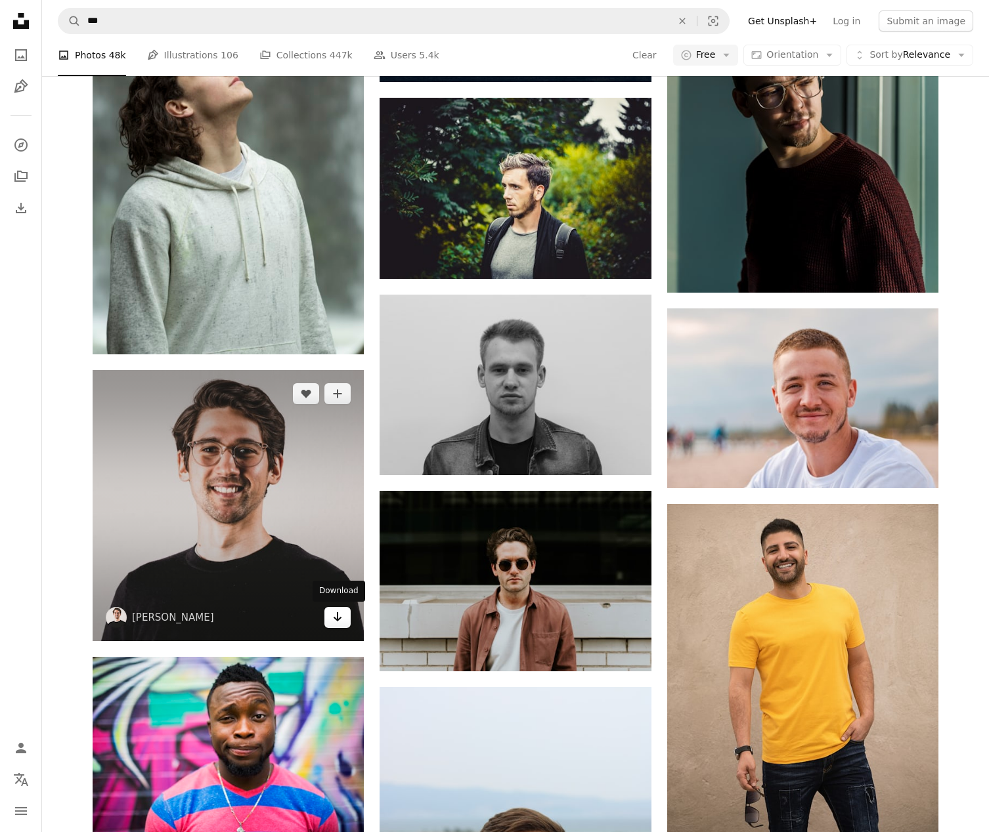
click at [335, 616] on icon "Arrow pointing down" at bounding box center [337, 617] width 11 height 16
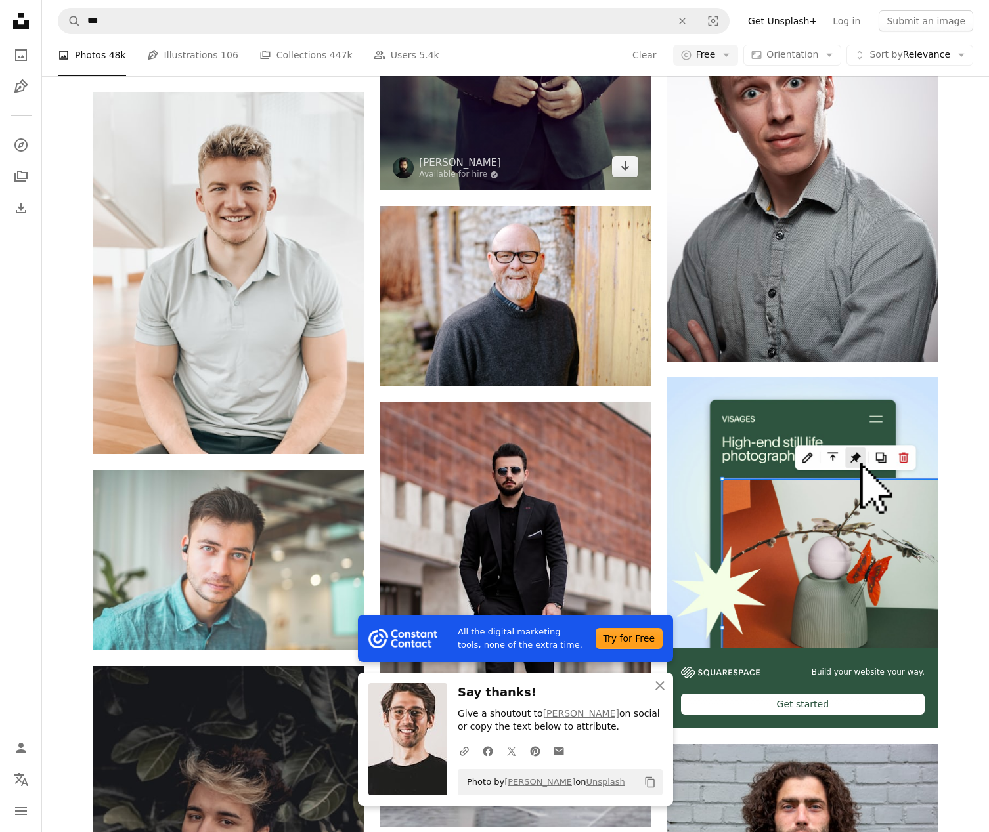
scroll to position [6696, 0]
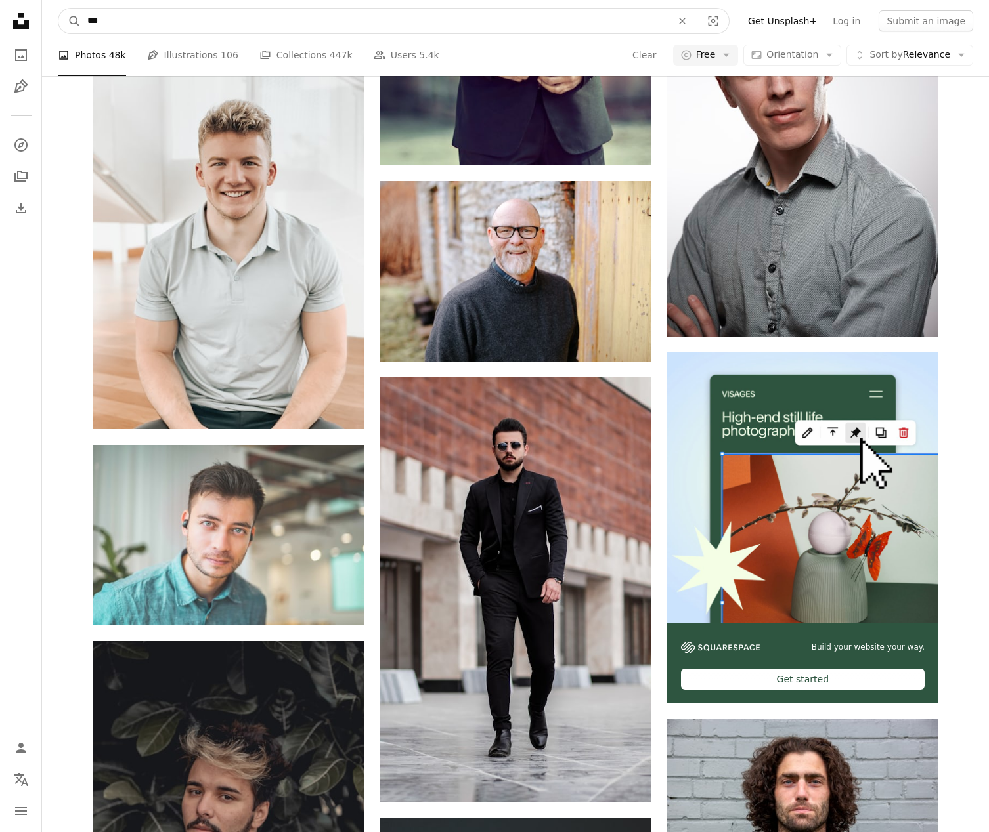
click at [227, 20] on input "***" at bounding box center [374, 21] width 587 height 25
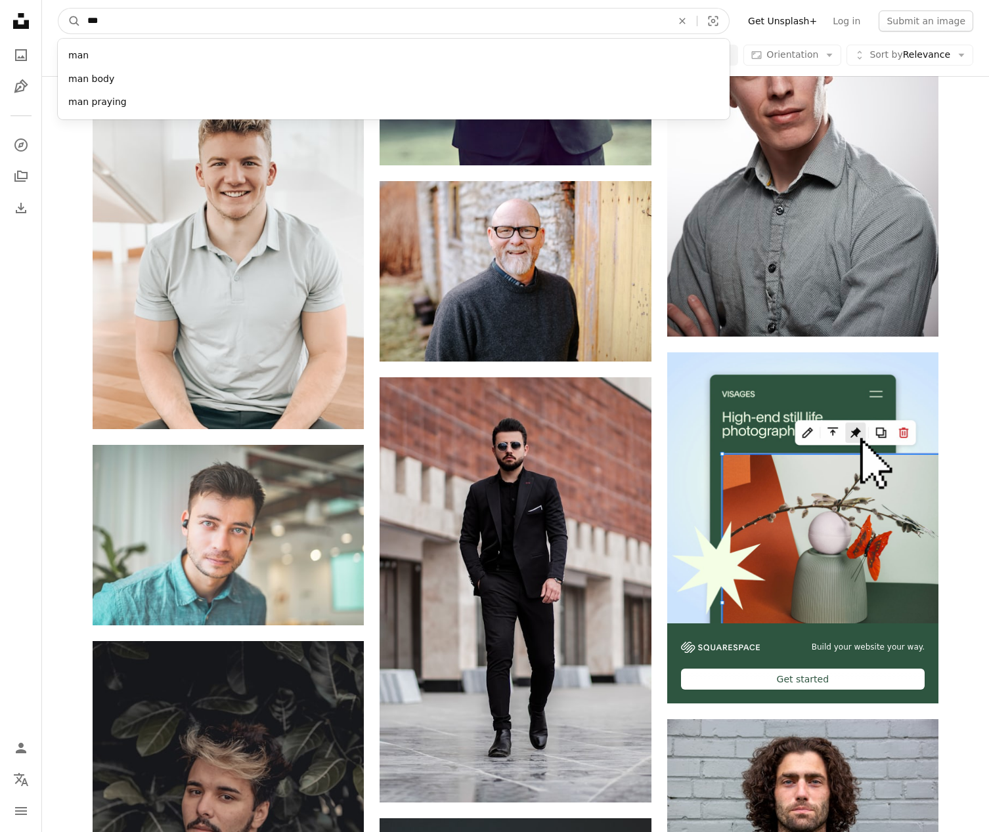
click at [227, 20] on input "***" at bounding box center [374, 21] width 587 height 25
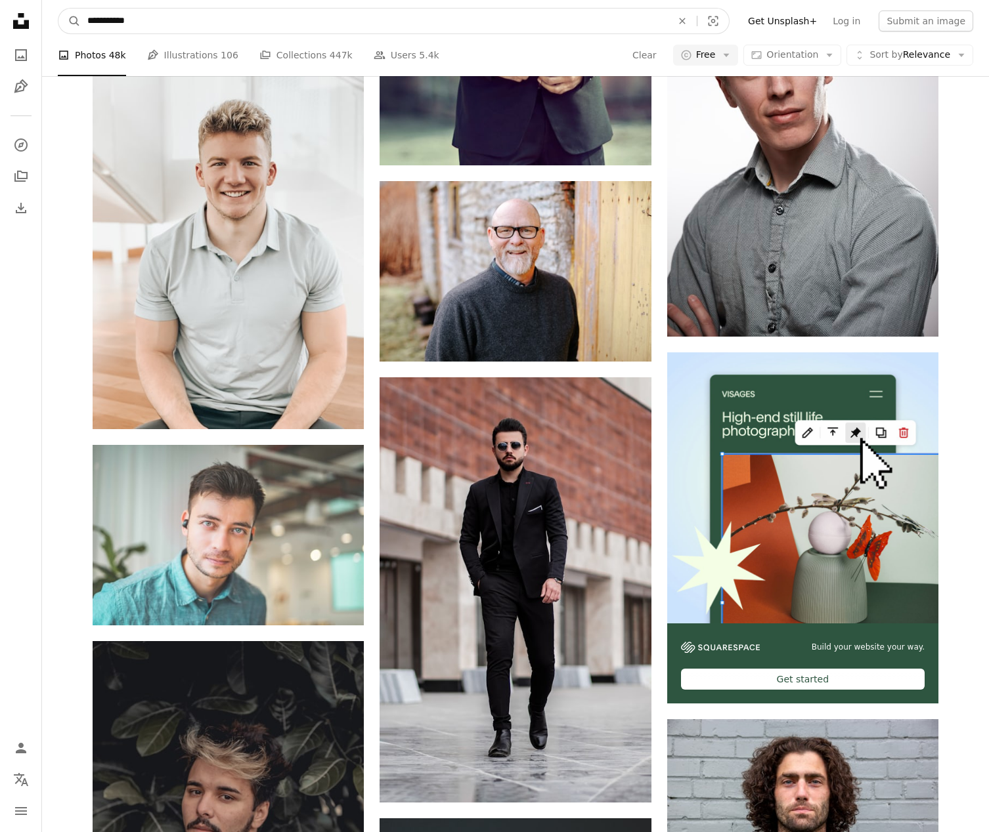
type input "**********"
click button "A magnifying glass" at bounding box center [69, 21] width 22 height 25
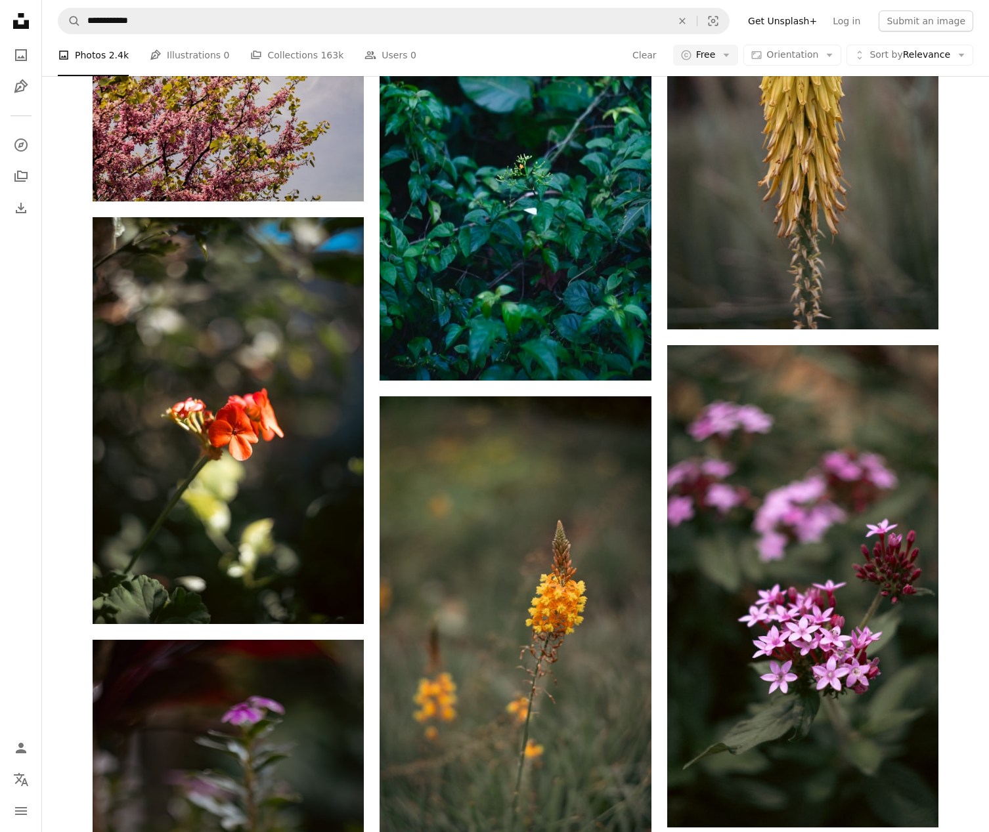
scroll to position [2030, 0]
